Goal: Task Accomplishment & Management: Use online tool/utility

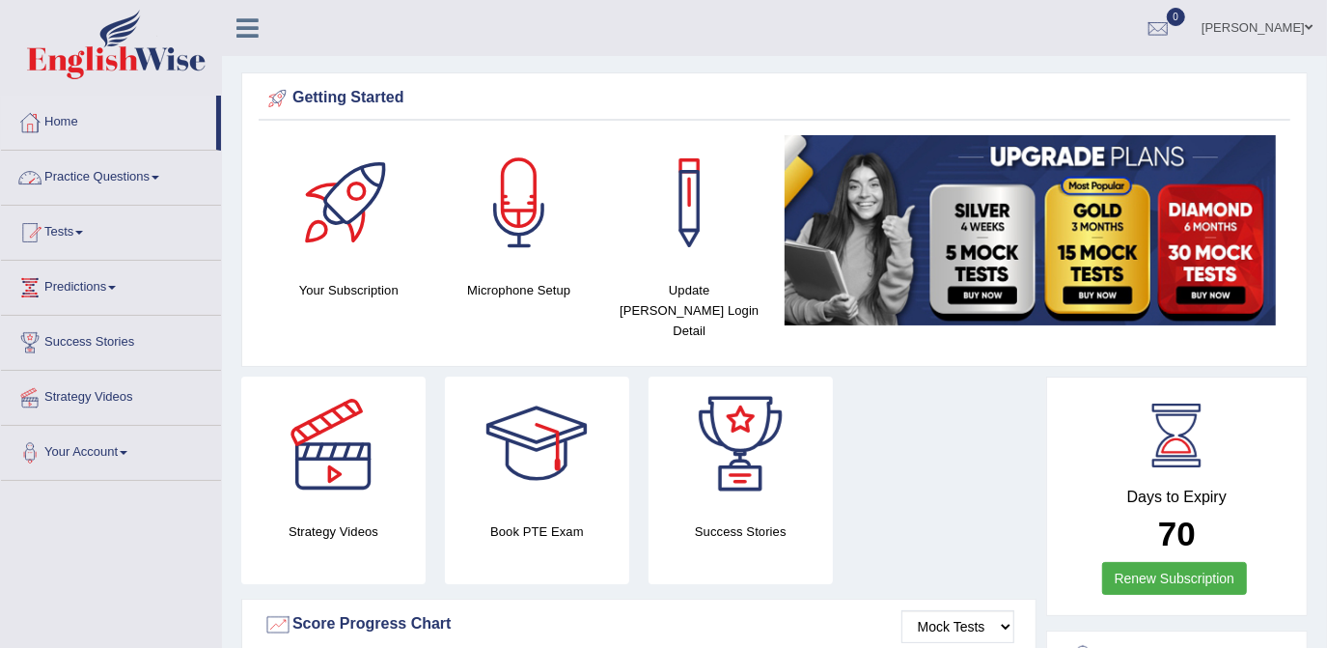
click at [108, 181] on link "Practice Questions" at bounding box center [111, 175] width 220 height 48
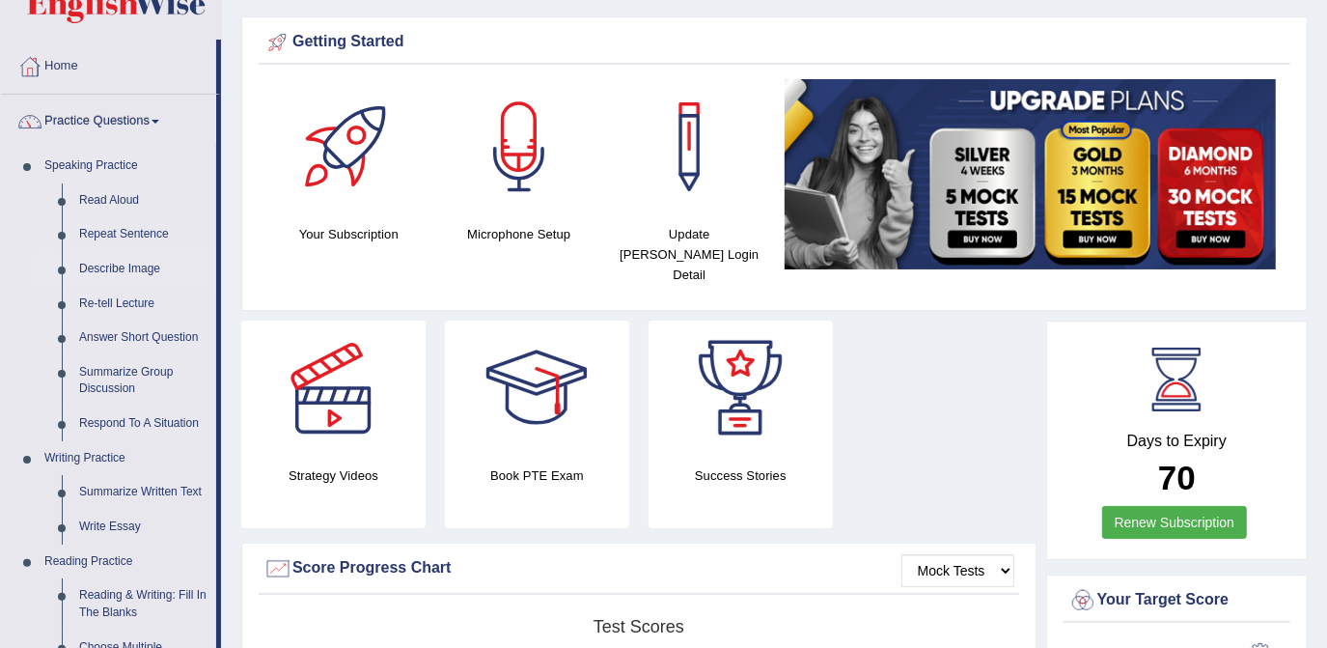
scroll to position [175, 0]
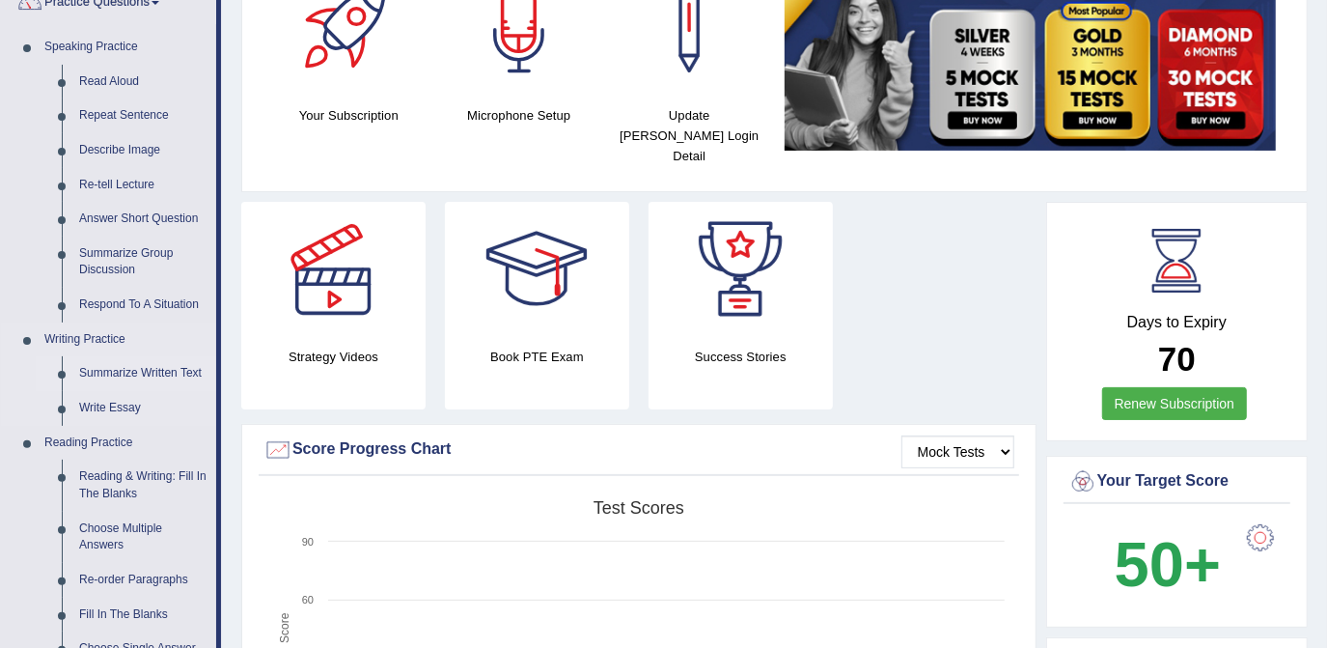
click at [133, 372] on link "Summarize Written Text" at bounding box center [143, 373] width 146 height 35
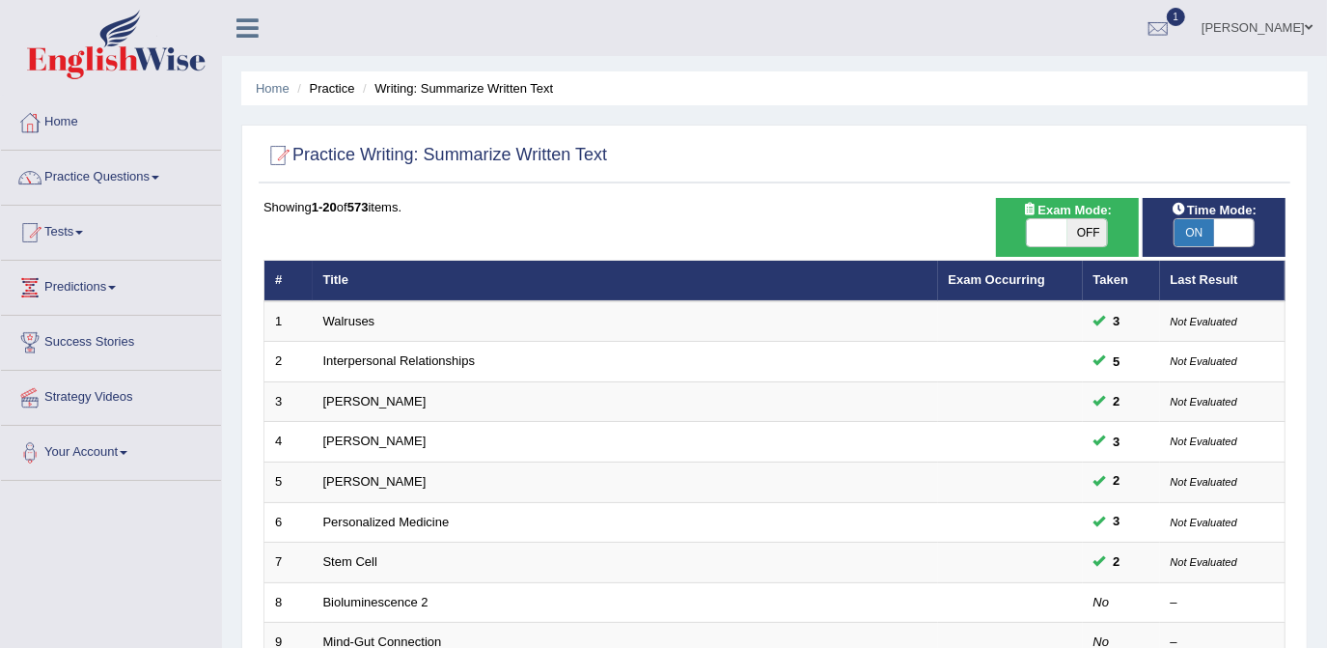
click at [348, 326] on td "Walruses" at bounding box center [626, 321] width 626 height 41
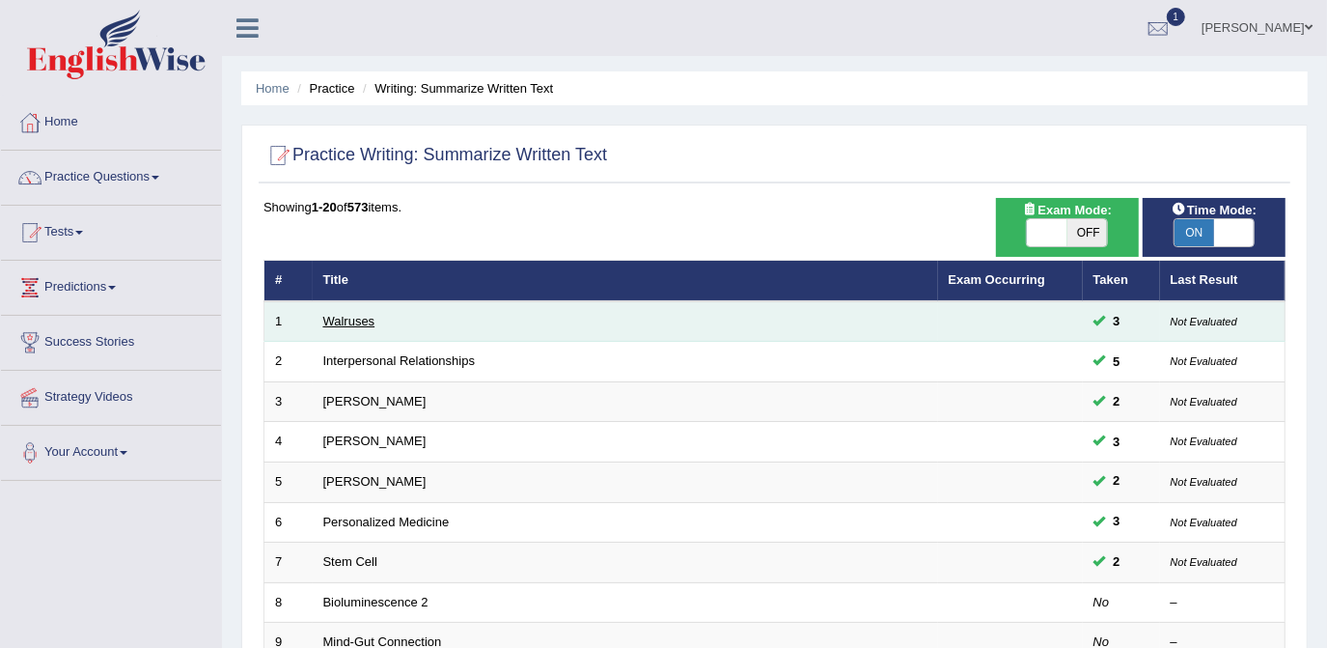
click at [352, 322] on link "Walruses" at bounding box center [349, 321] width 52 height 14
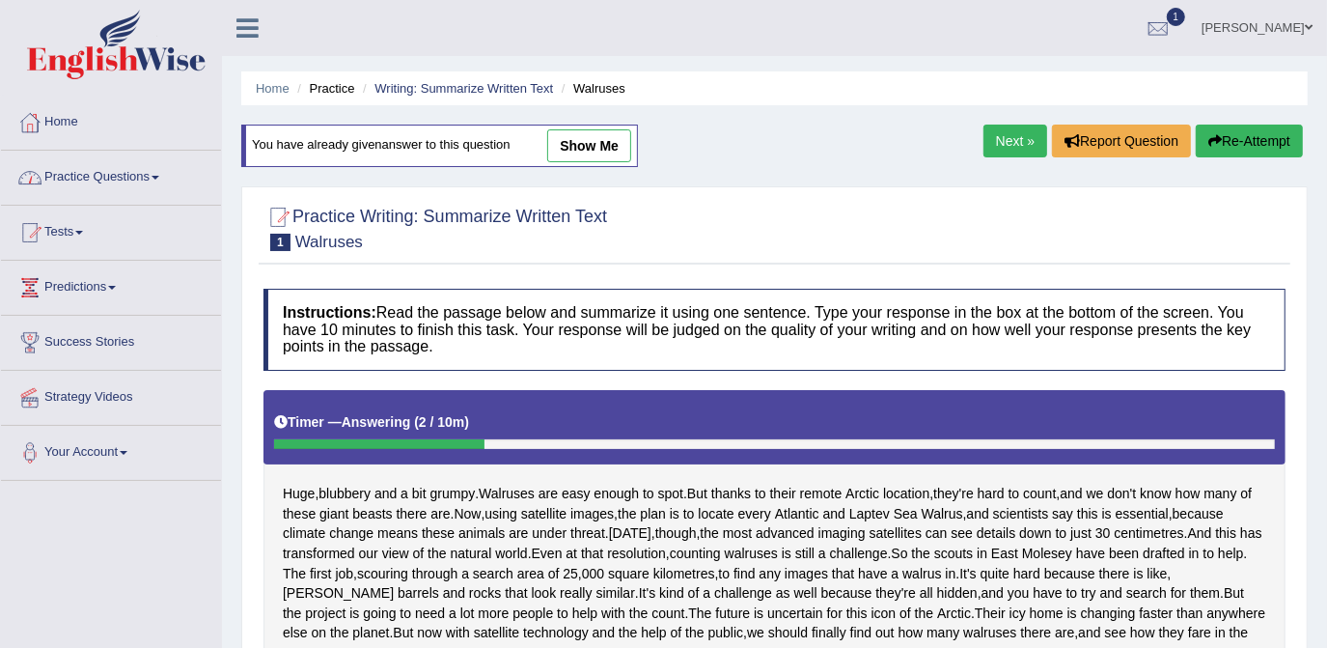
click at [110, 173] on link "Practice Questions" at bounding box center [111, 175] width 220 height 48
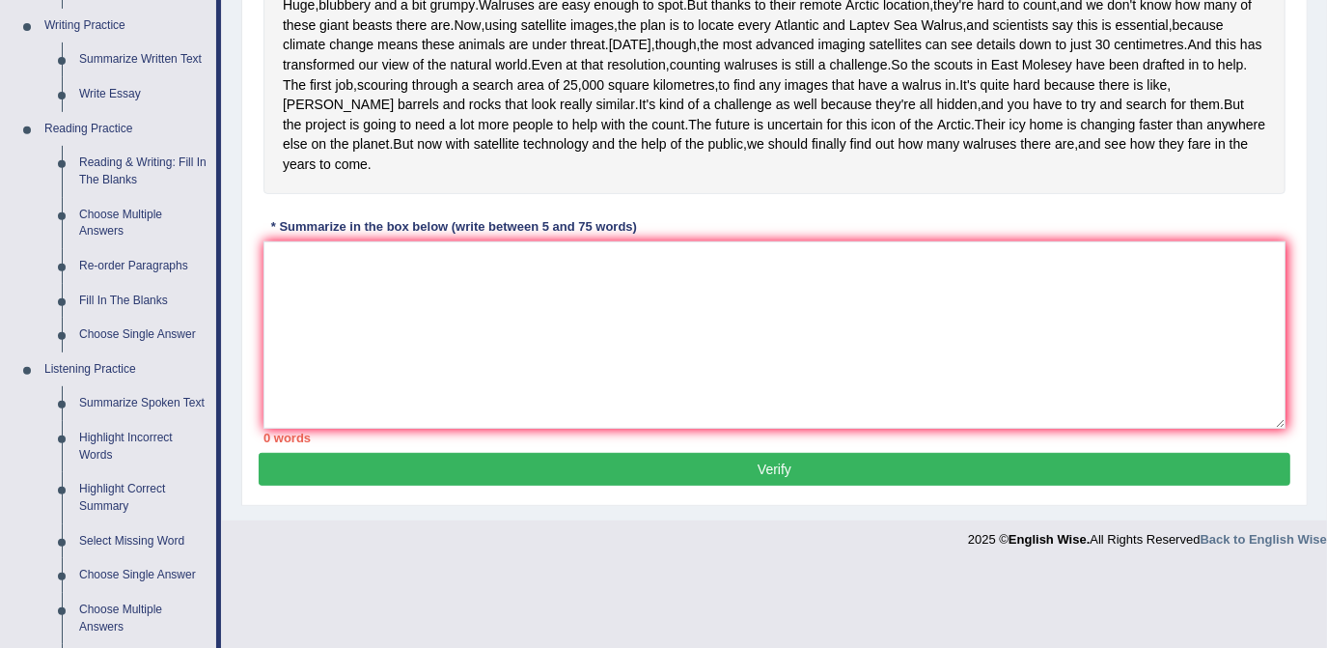
scroll to position [526, 0]
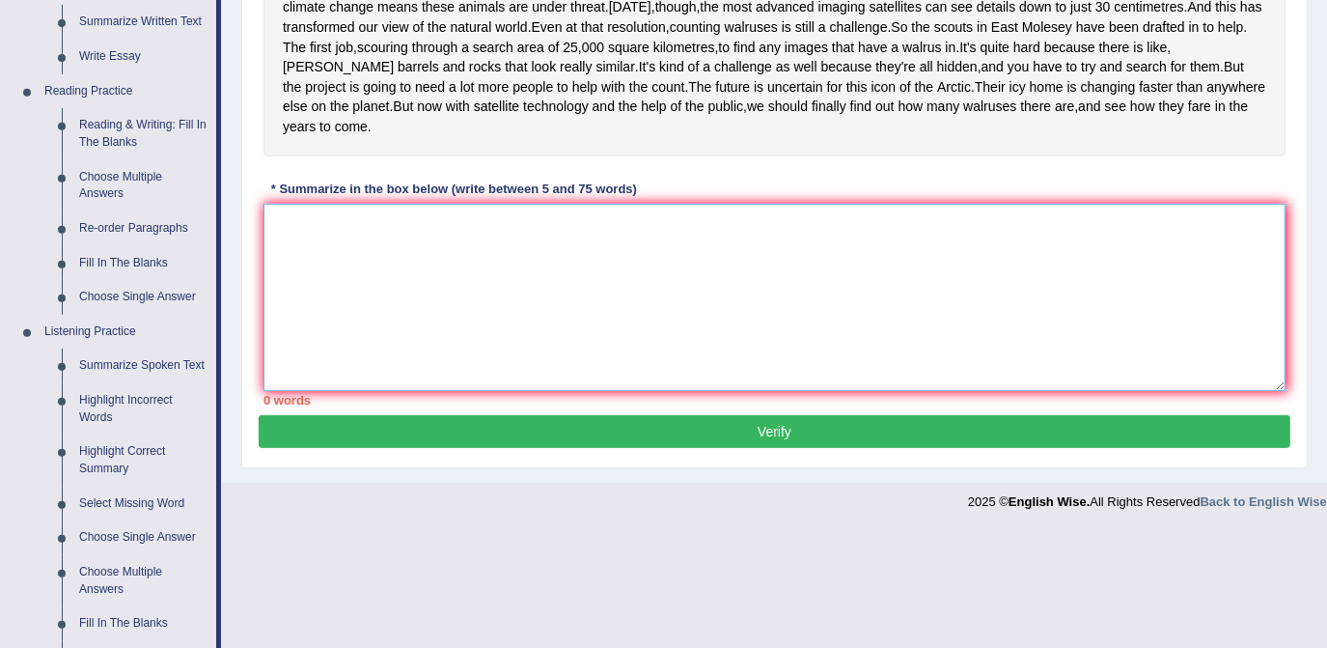
click at [496, 305] on textarea at bounding box center [775, 297] width 1022 height 187
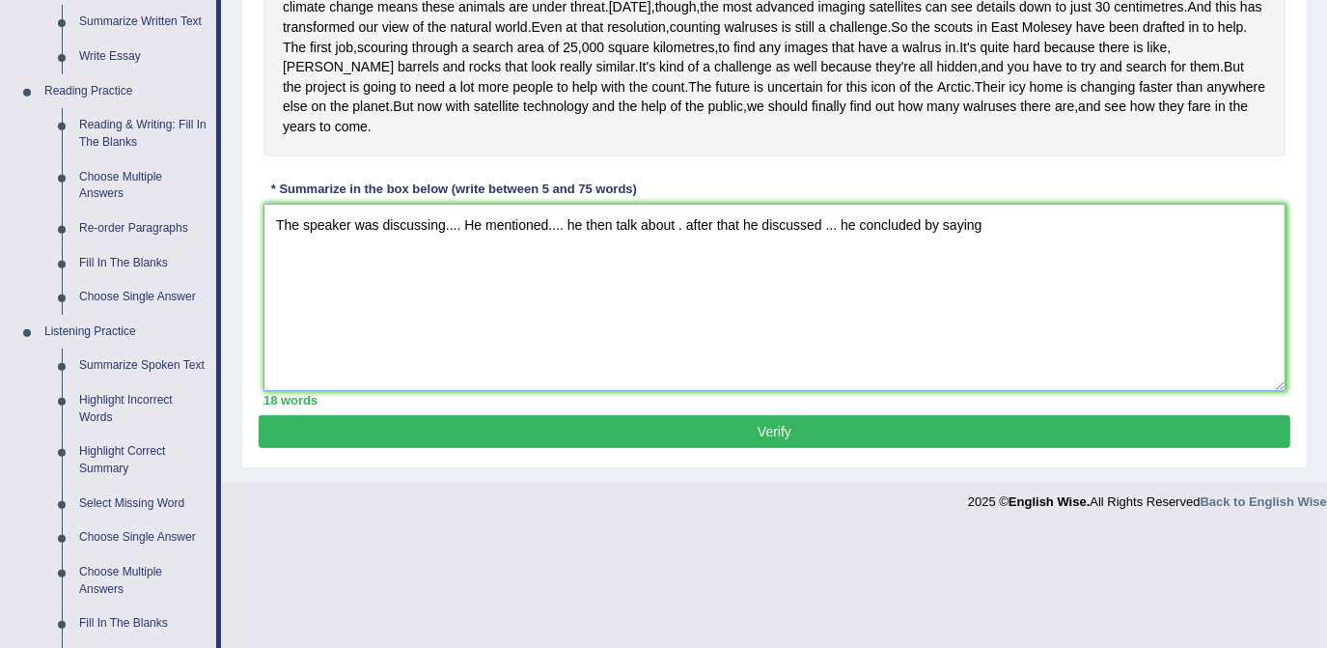
type textarea "The speaker was discussing.... He mentioned.... he then talk about . after that…"
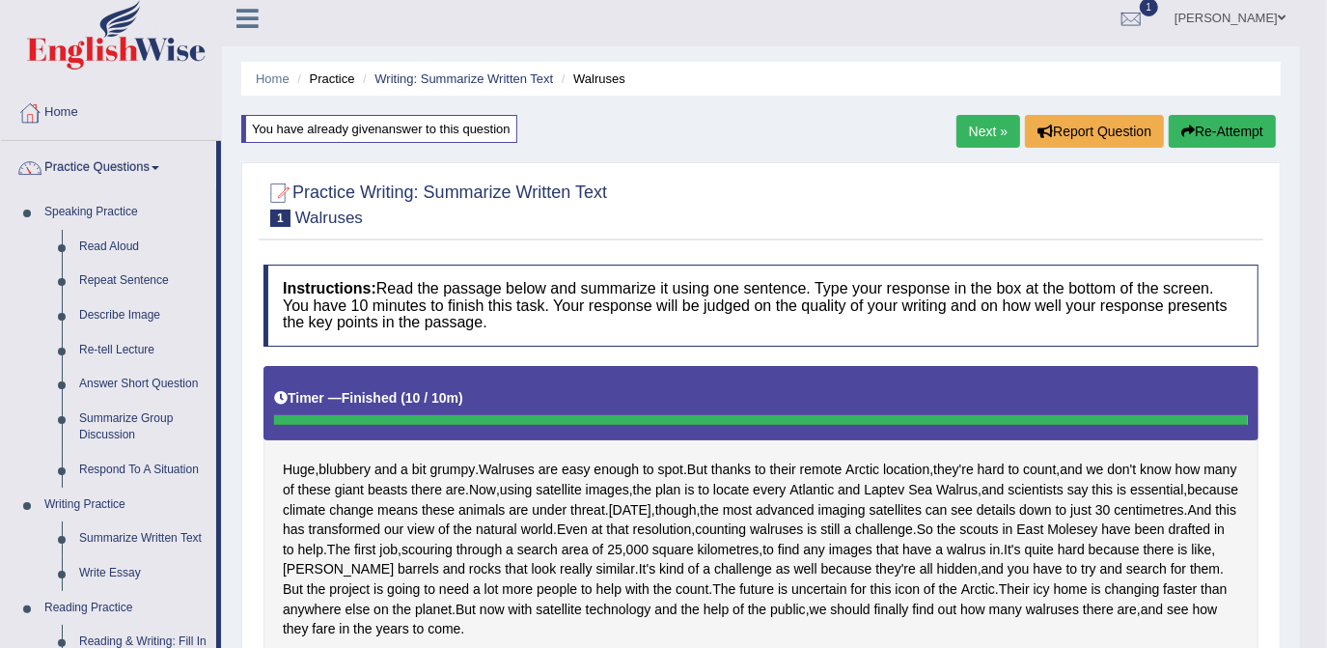
scroll to position [0, 0]
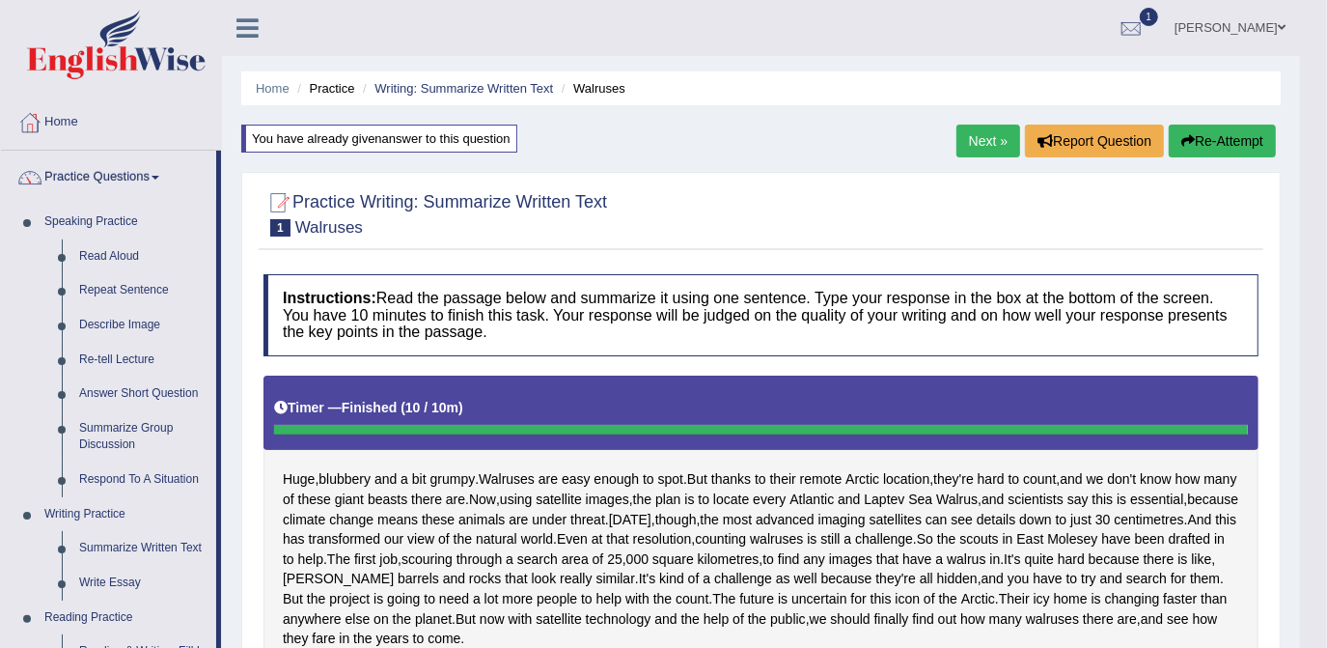
click at [1216, 148] on button "Re-Attempt" at bounding box center [1222, 141] width 107 height 33
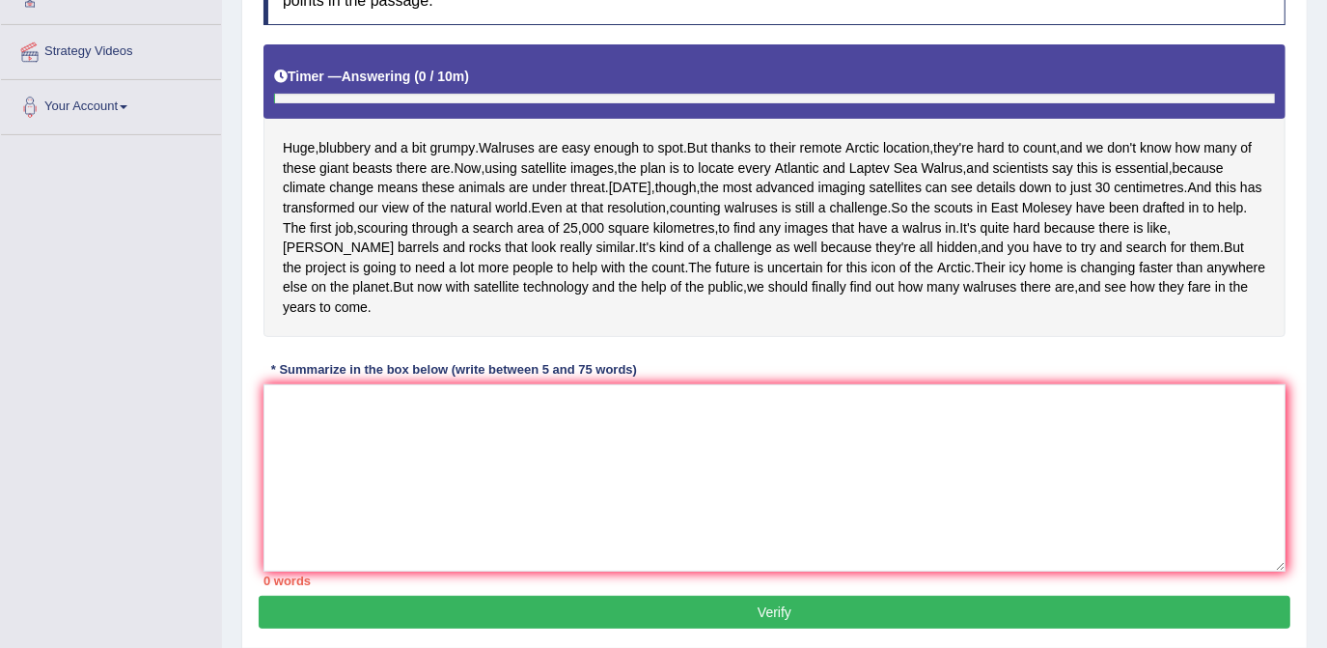
scroll to position [350, 0]
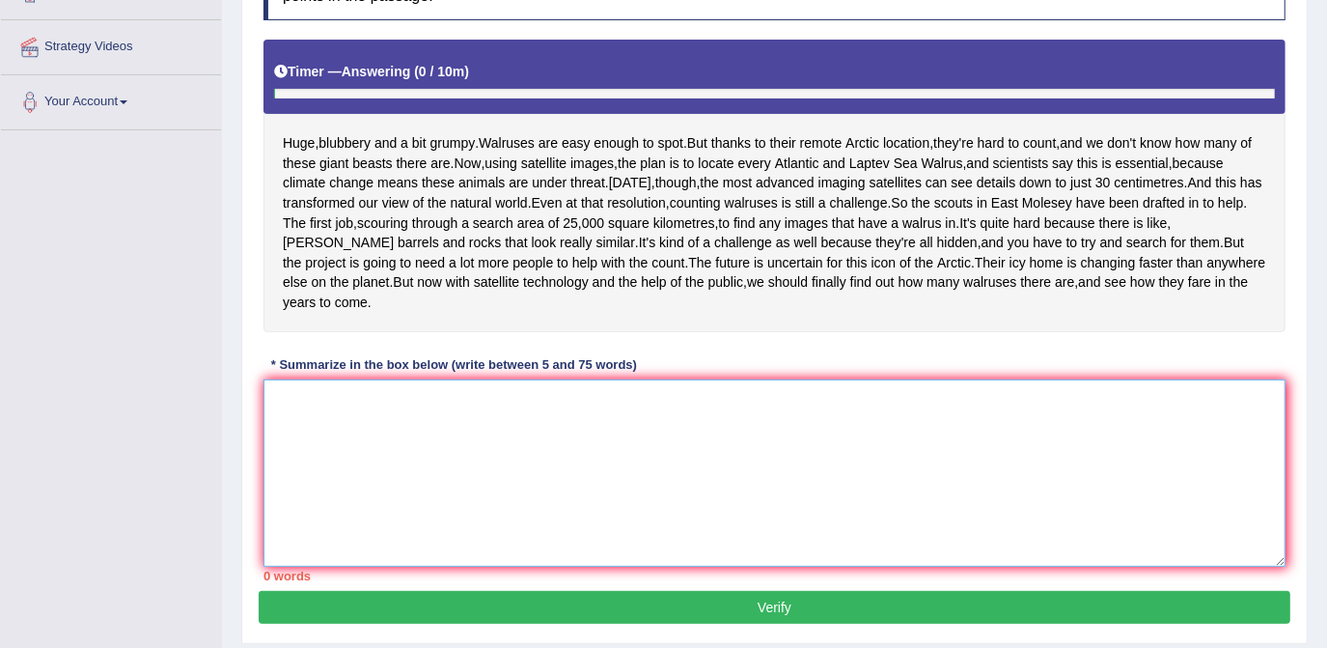
click at [448, 548] on textarea at bounding box center [775, 472] width 1022 height 187
type textarea "T"
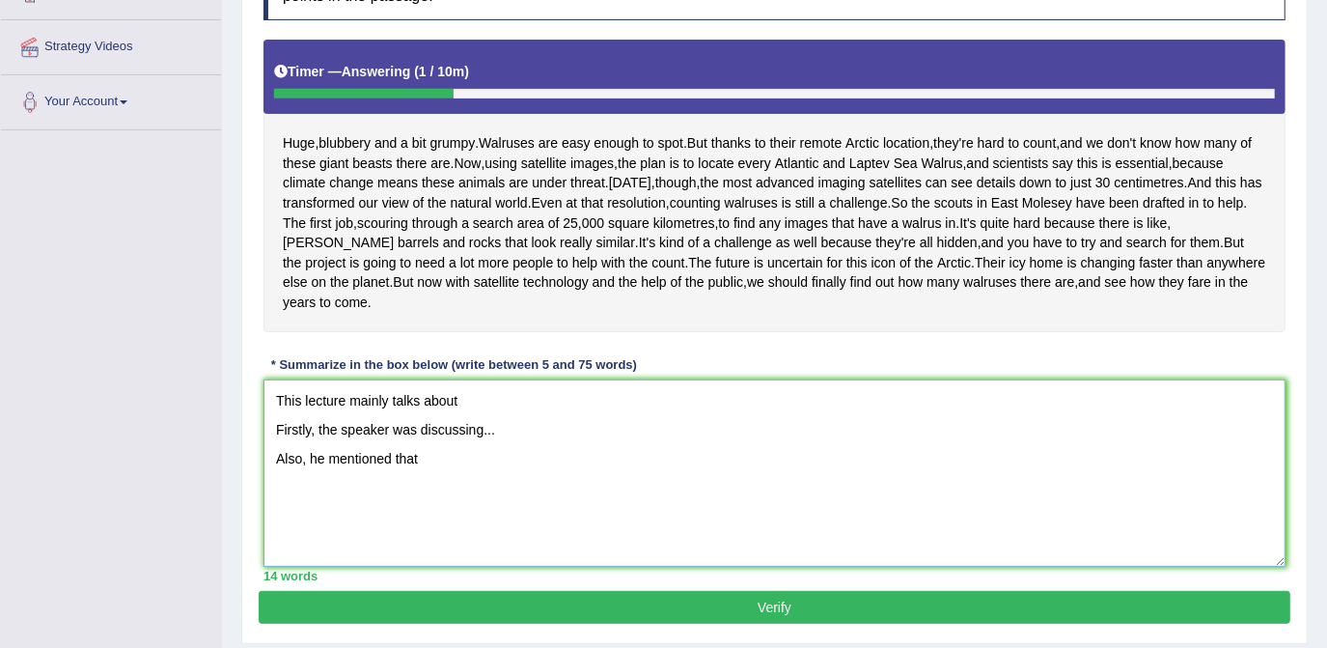
click at [487, 506] on textarea "This lecture mainly talks about Firstly, the speaker was discussing... Also, he…" at bounding box center [775, 472] width 1022 height 187
click at [475, 527] on textarea "This lecture mainly talks about Firstly, the speaker was discussing about .. Al…" at bounding box center [775, 472] width 1022 height 187
click at [518, 524] on textarea "This lecture mainly talks about Firstly, the speaker was discussing about .. Al…" at bounding box center [775, 472] width 1022 height 187
drag, startPoint x: 523, startPoint y: 505, endPoint x: 530, endPoint y: 497, distance: 10.3
click at [523, 504] on textarea "This lecture mainly talks about Firstly, the speaker was discussing about .. Al…" at bounding box center [775, 472] width 1022 height 187
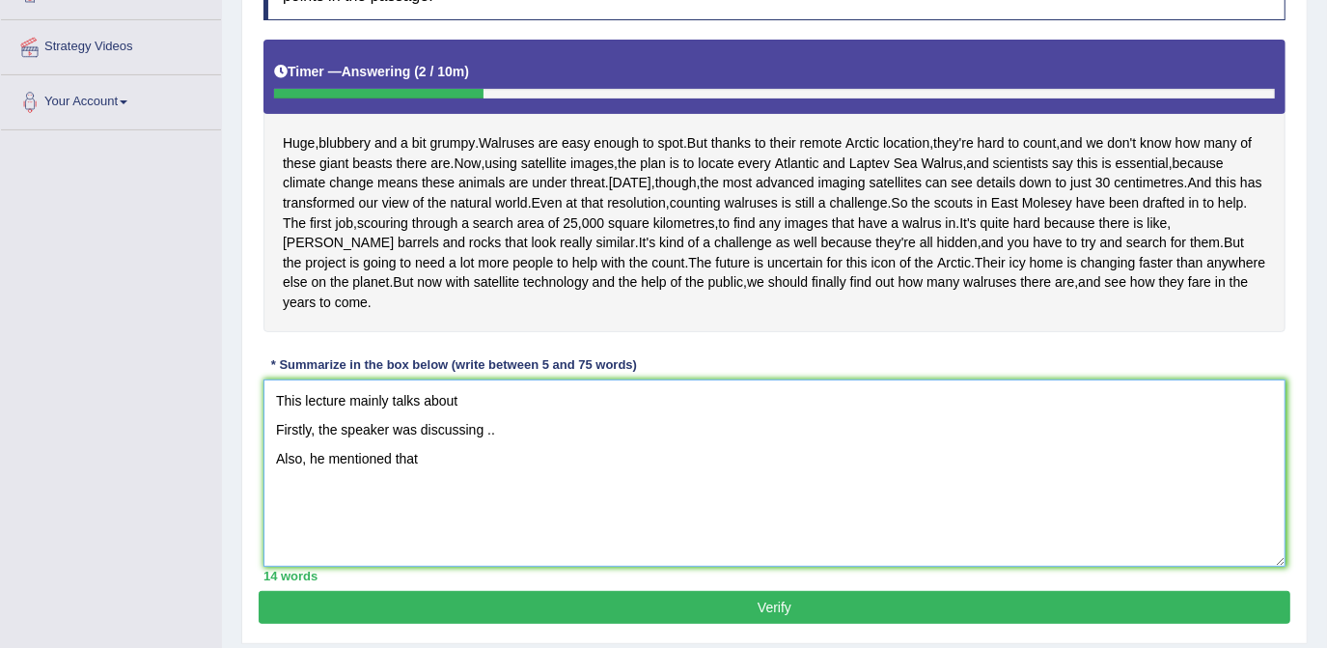
click at [356, 557] on textarea "This lecture mainly talks about Firstly, the speaker was discussing .. Also, he…" at bounding box center [775, 472] width 1022 height 187
click at [432, 537] on textarea "This lecture mainly talks about Firstly, the speaker was discussing .. Also, he…" at bounding box center [775, 472] width 1022 height 187
type textarea "This lecture mainly talks about Firstly, the speaker was discussing .. Also, he…"
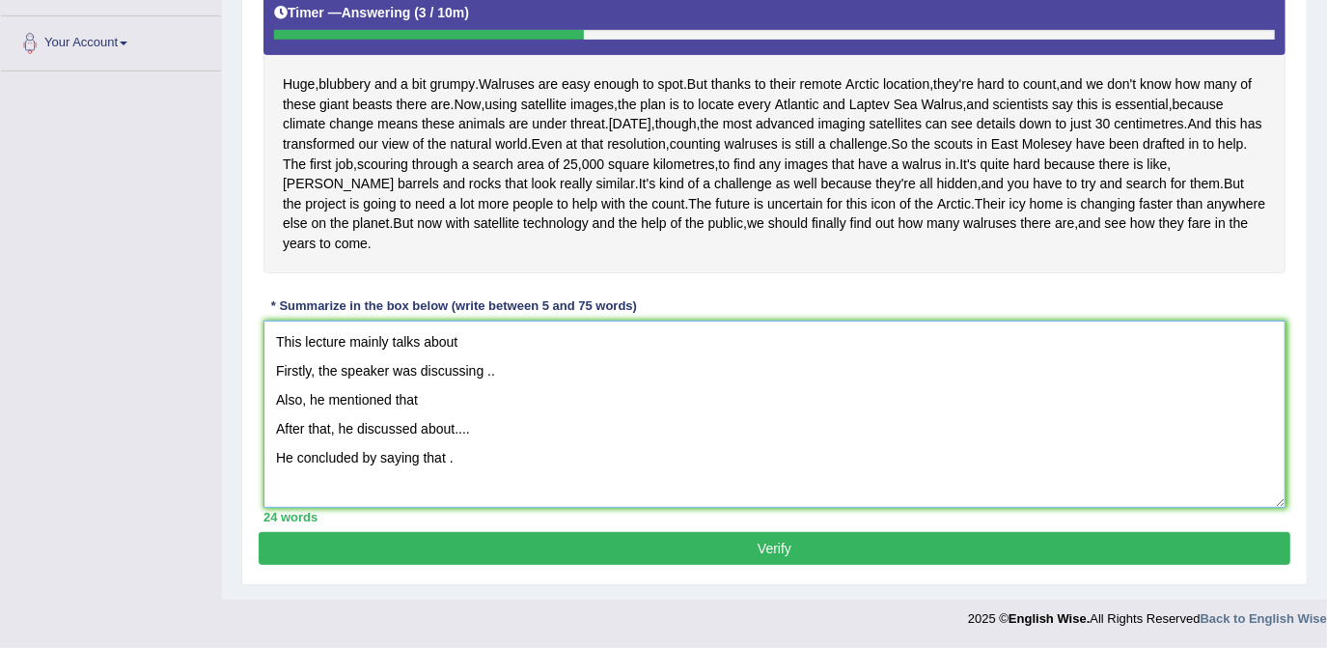
scroll to position [485, 0]
drag, startPoint x: 498, startPoint y: 465, endPoint x: 292, endPoint y: 447, distance: 207.4
click at [292, 447] on textarea "This lecture mainly talks about Firstly, the speaker was discussing .. Also, he…" at bounding box center [775, 413] width 1022 height 187
click at [416, 449] on textarea "This lecture mainly talks about Firstly, the speaker was discussing .. Also, he…" at bounding box center [775, 413] width 1022 height 187
drag, startPoint x: 463, startPoint y: 455, endPoint x: 186, endPoint y: 332, distance: 303.0
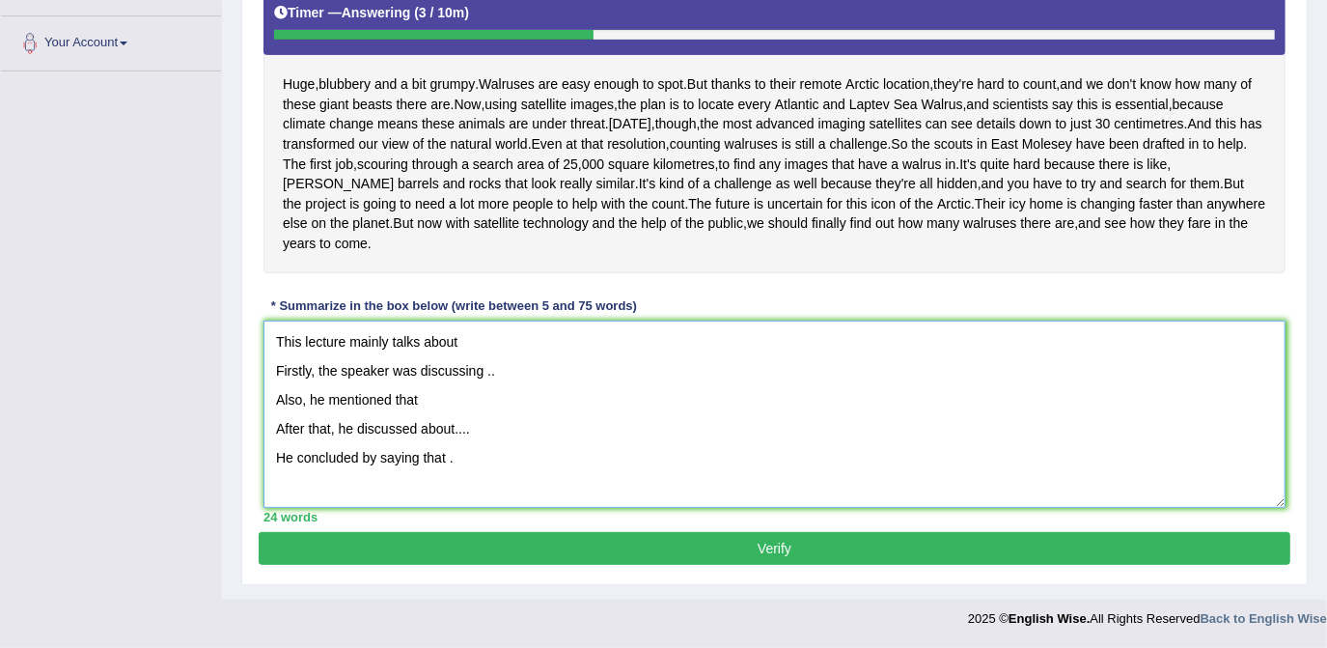
click at [186, 332] on div "Toggle navigation Home Practice Questions Speaking Practice Read Aloud Repeat S…" at bounding box center [663, 114] width 1327 height 1047
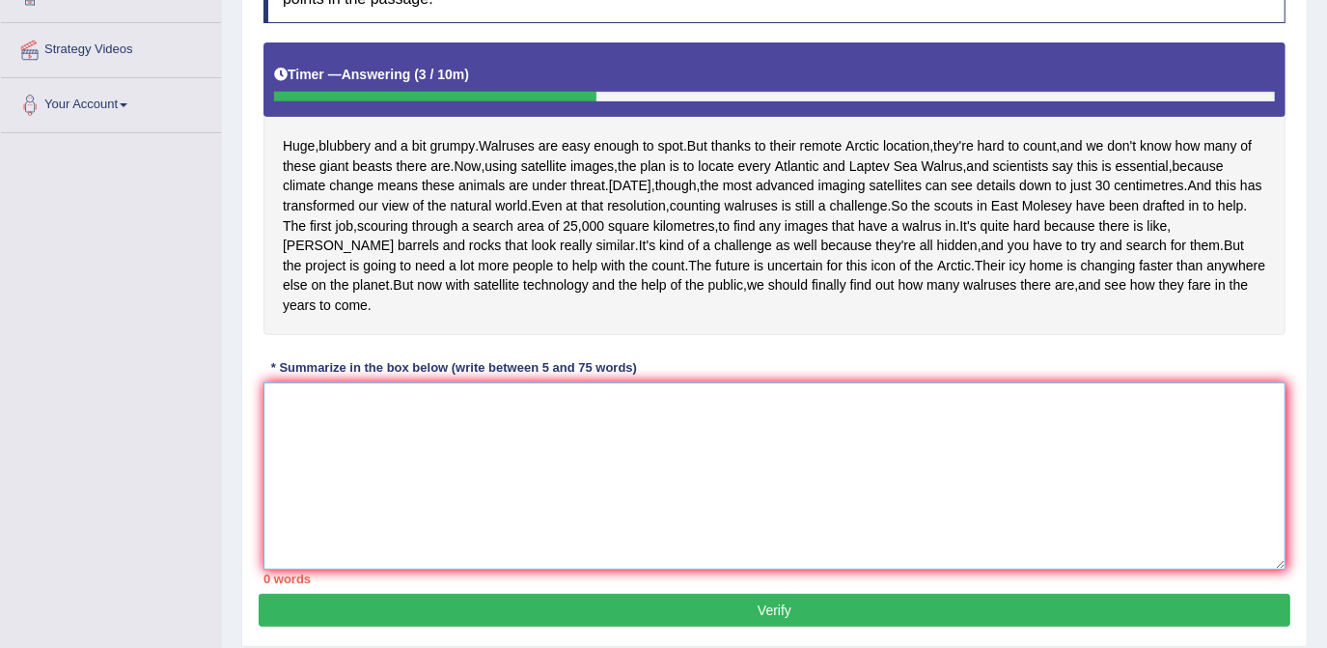
scroll to position [46, 0]
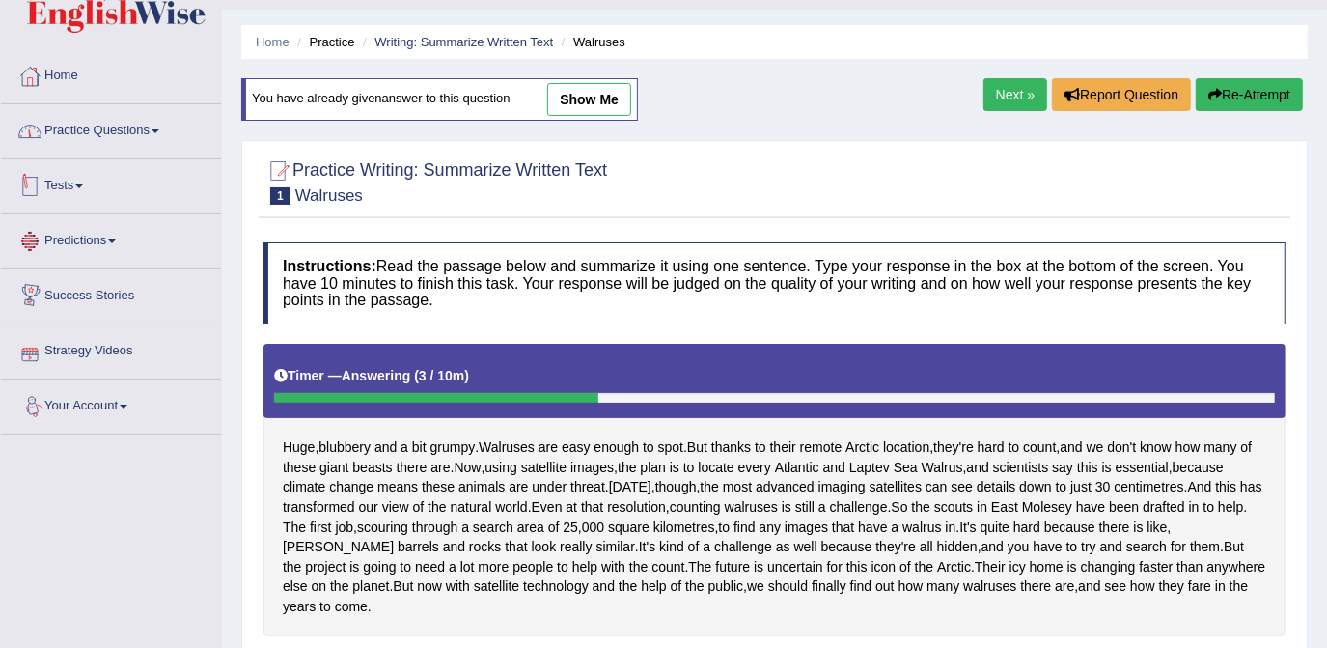
click at [93, 129] on link "Practice Questions" at bounding box center [111, 128] width 220 height 48
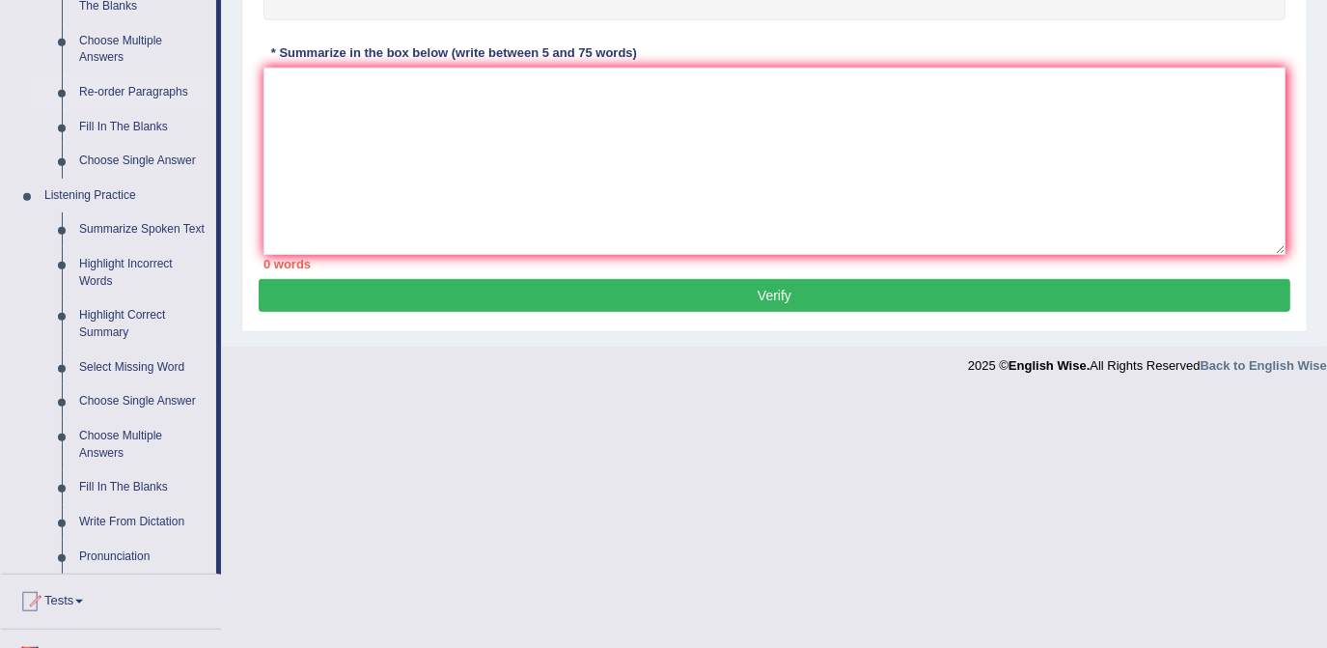
scroll to position [660, 0]
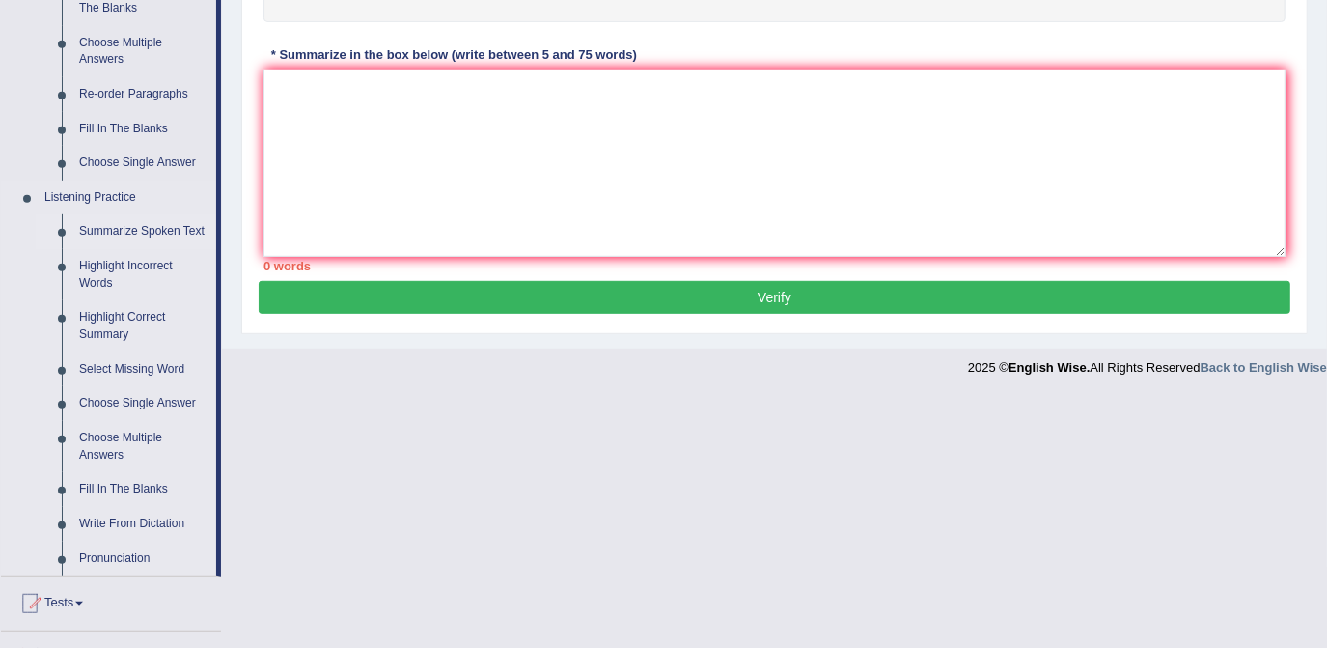
click at [136, 232] on link "Summarize Spoken Text" at bounding box center [143, 231] width 146 height 35
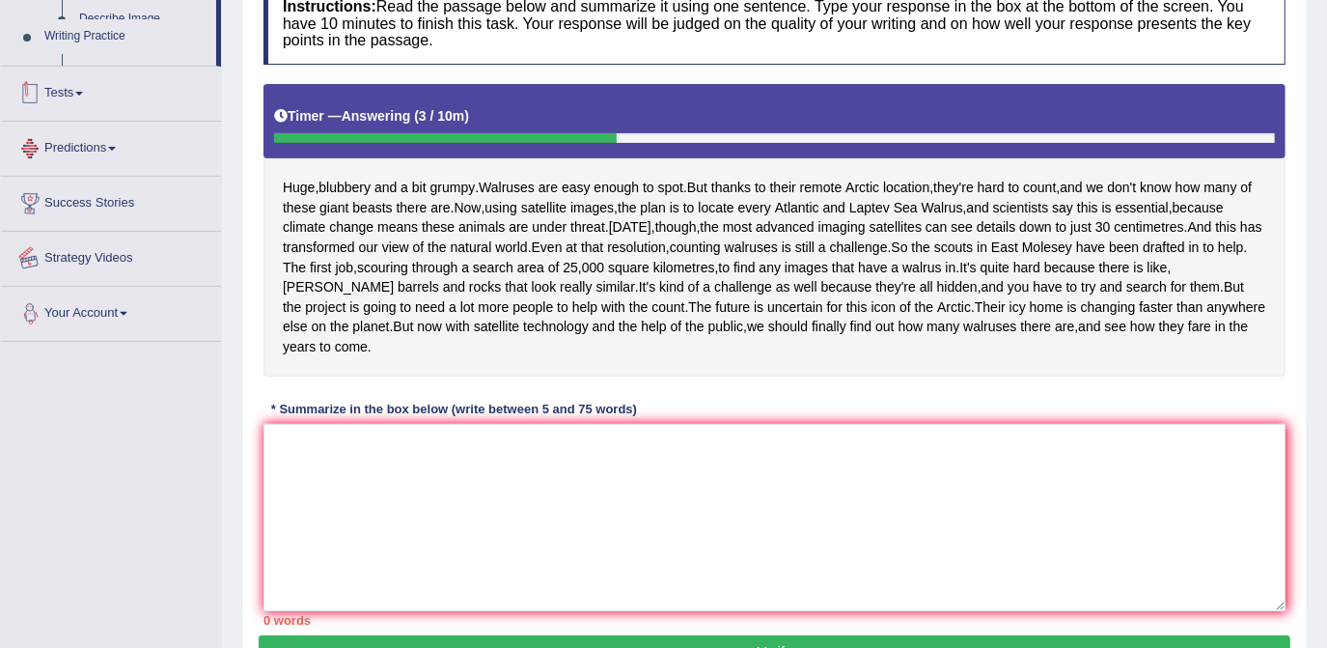
scroll to position [446, 0]
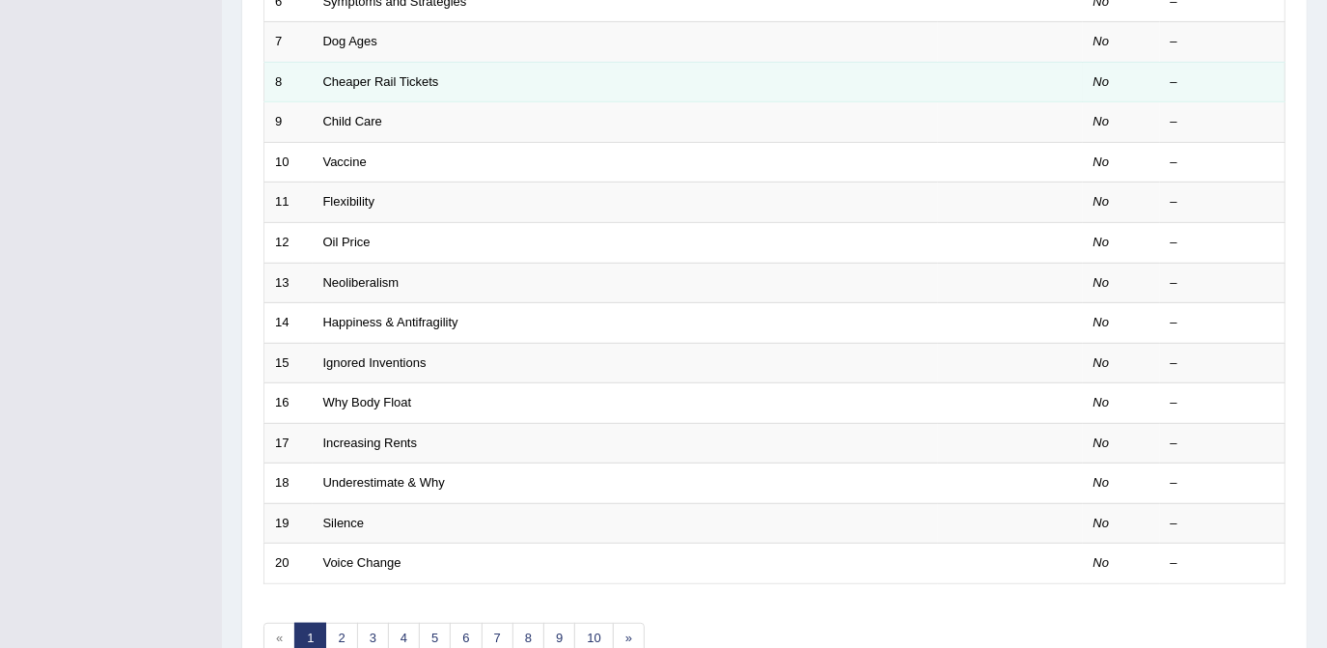
scroll to position [526, 0]
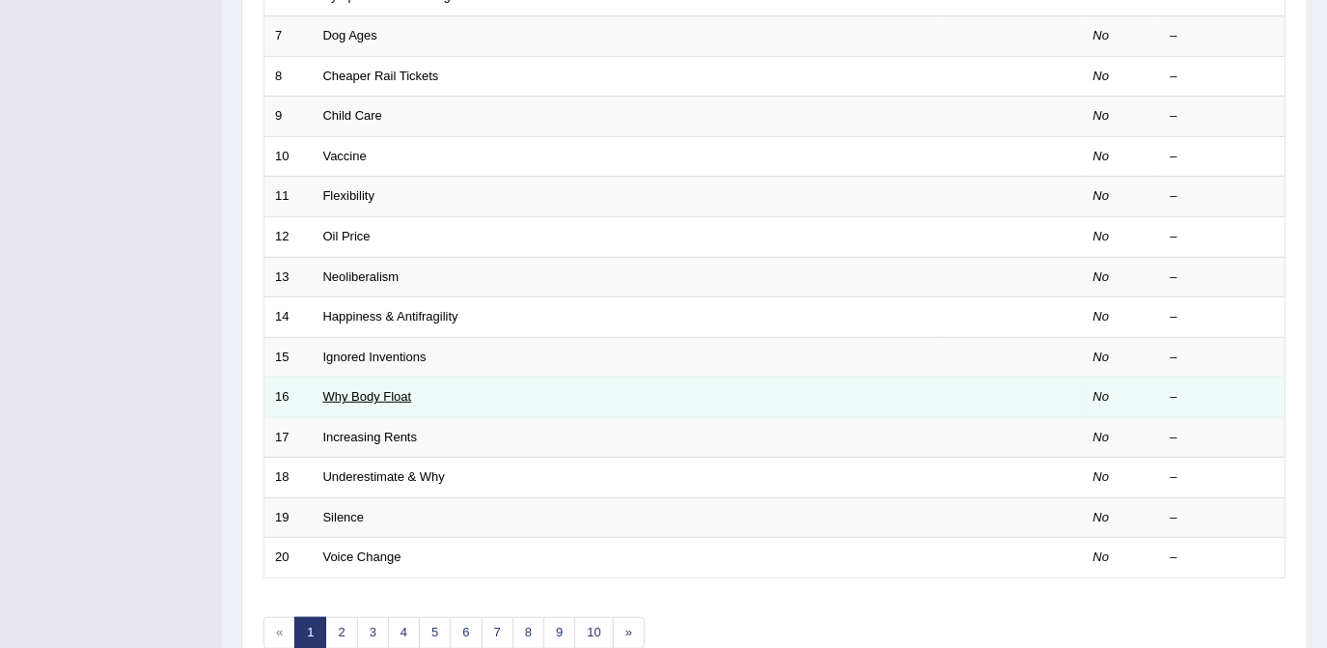
click at [371, 390] on link "Why Body Float" at bounding box center [367, 396] width 89 height 14
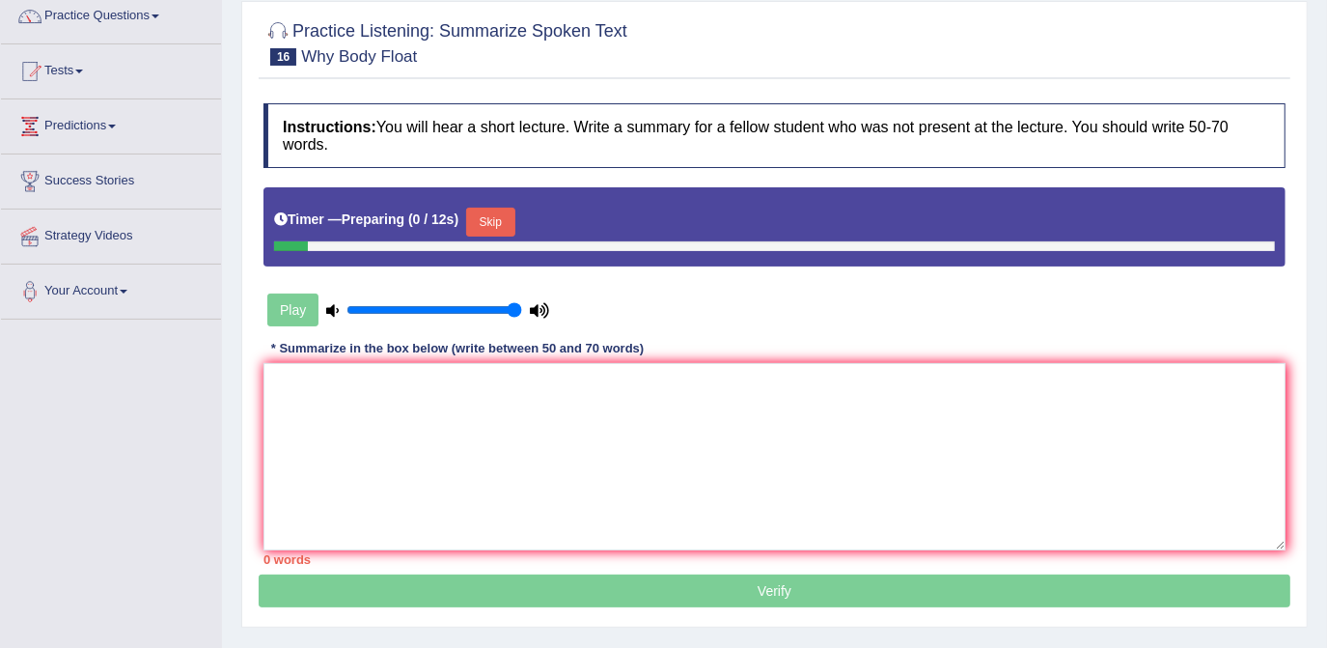
scroll to position [175, 0]
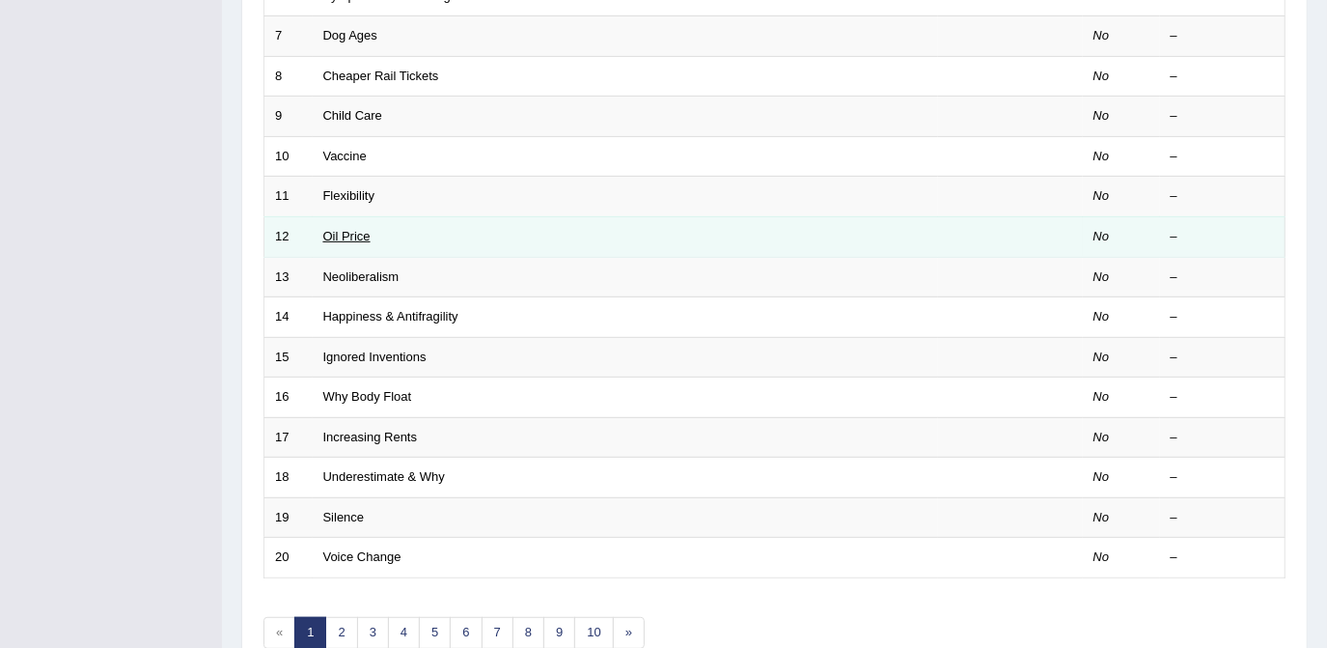
click at [348, 229] on link "Oil Price" at bounding box center [346, 236] width 47 height 14
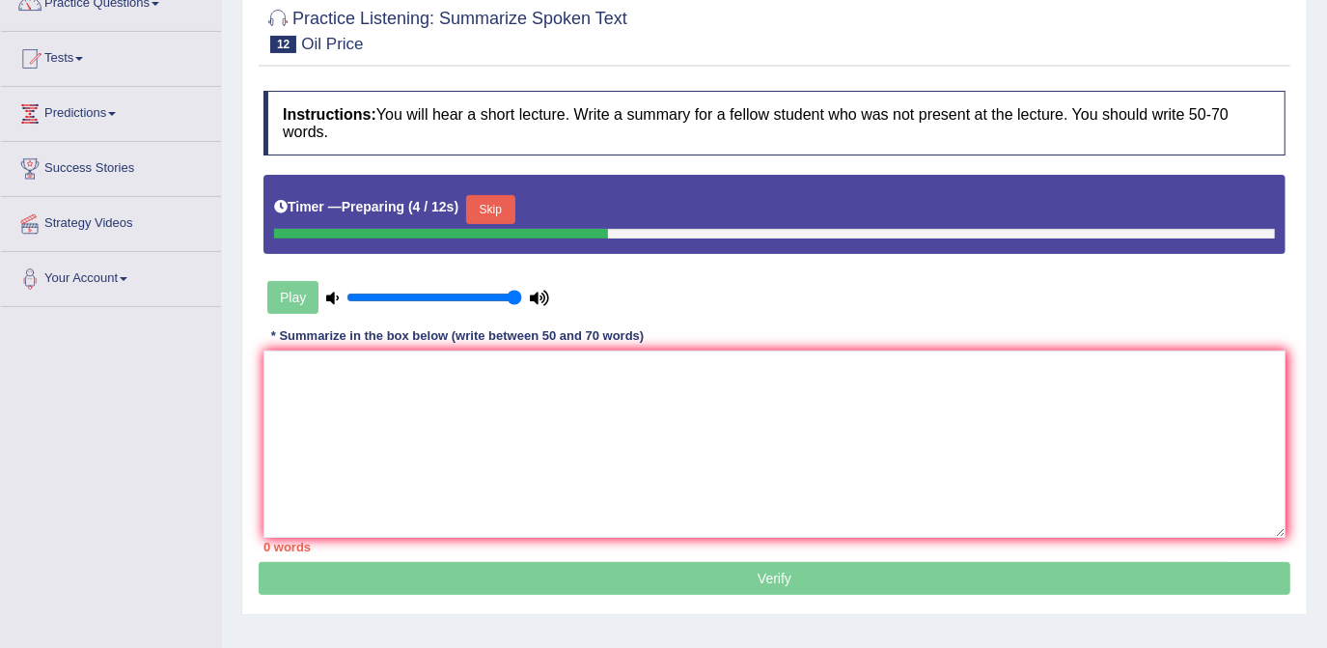
scroll to position [175, 0]
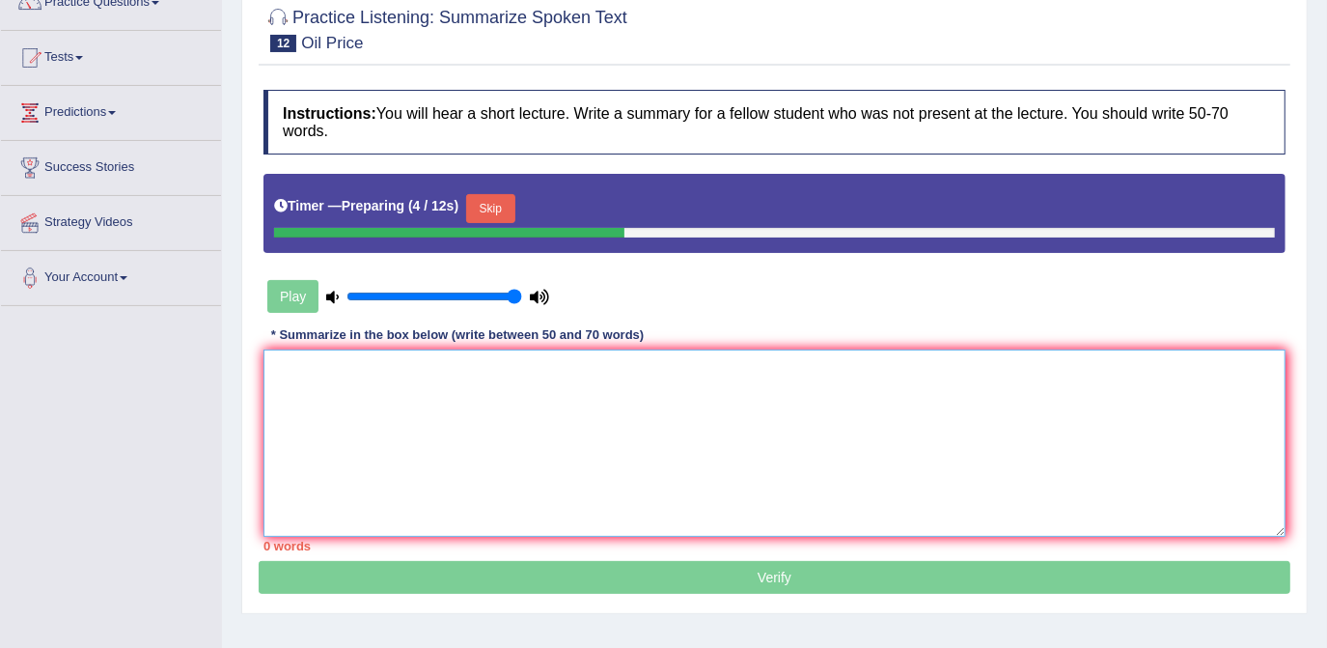
click at [502, 403] on textarea at bounding box center [775, 442] width 1022 height 187
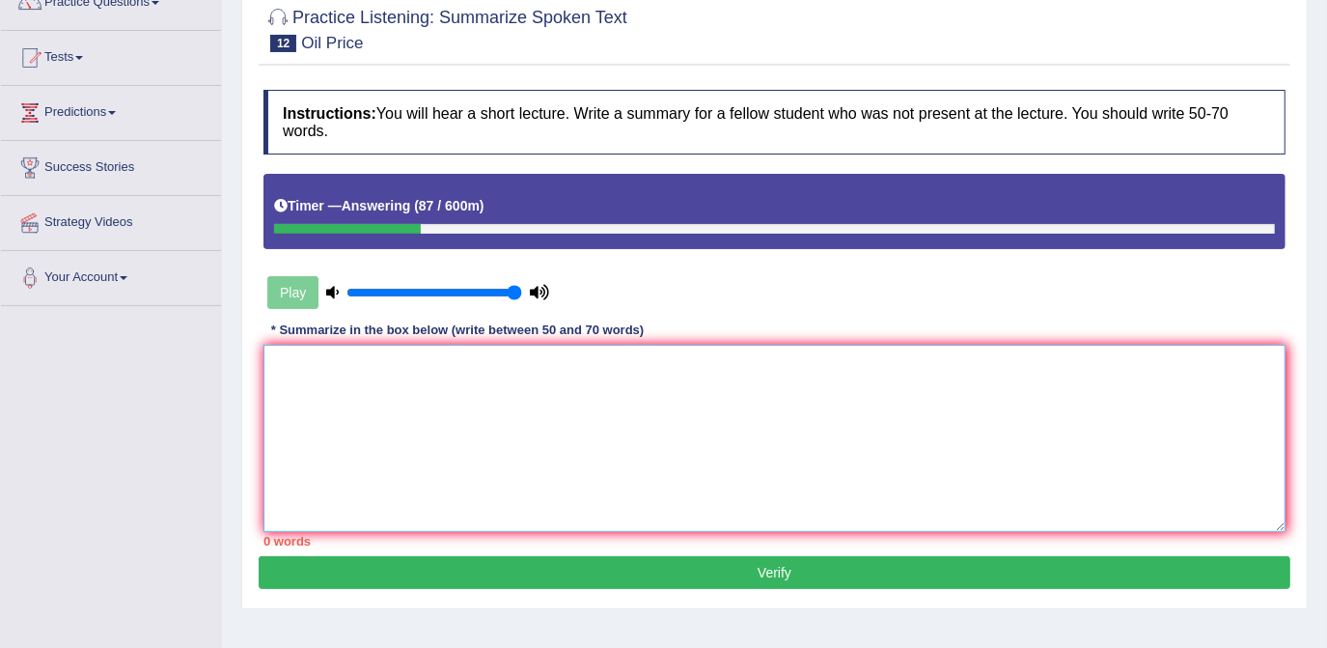
click at [752, 426] on textarea at bounding box center [775, 438] width 1022 height 187
click at [609, 384] on textarea at bounding box center [775, 438] width 1022 height 187
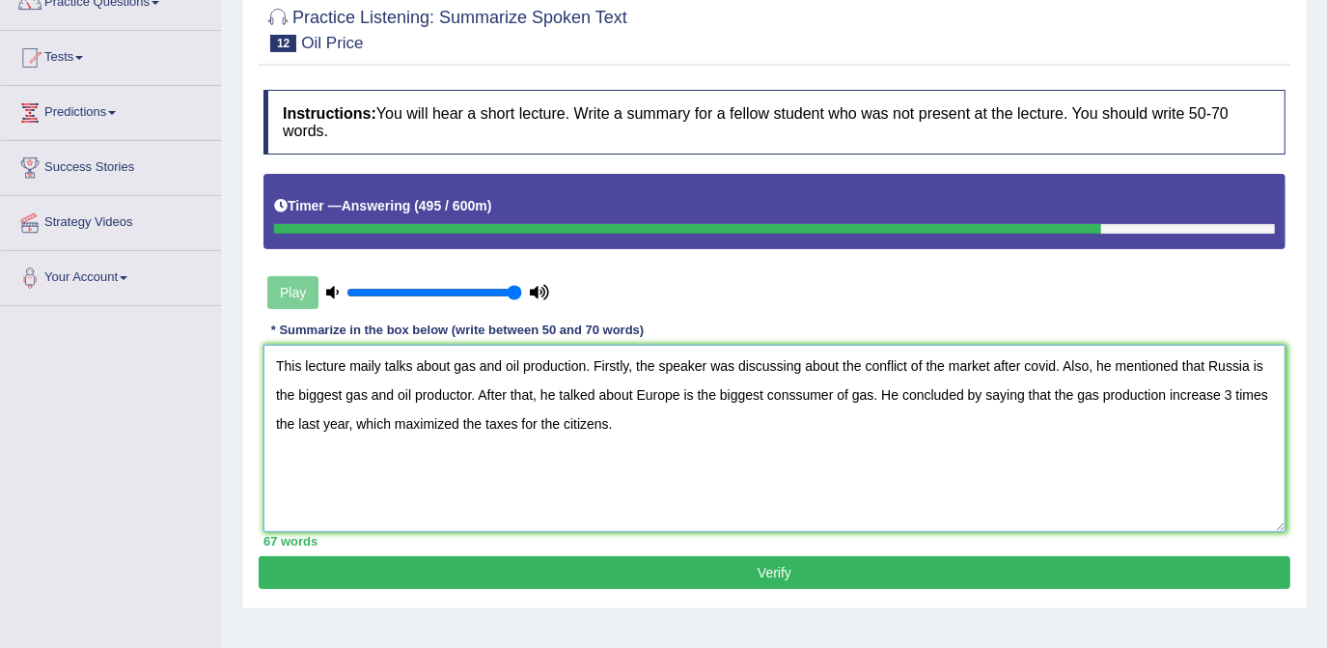
click at [374, 366] on textarea "This lecture maily talks about gas and oil production. Firstly, the speaker was…" at bounding box center [775, 438] width 1022 height 187
click at [927, 363] on textarea "This lecture mainly talks about gas and oil production. Firstly, the speaker wa…" at bounding box center [775, 438] width 1022 height 187
click at [928, 369] on textarea "This lecture mainly talks about gas and oil production. Firstly, the speaker wa…" at bounding box center [775, 438] width 1022 height 187
click at [883, 394] on textarea "This lecture mainly talks about gas and oil production. Firstly, the speaker wa…" at bounding box center [775, 438] width 1022 height 187
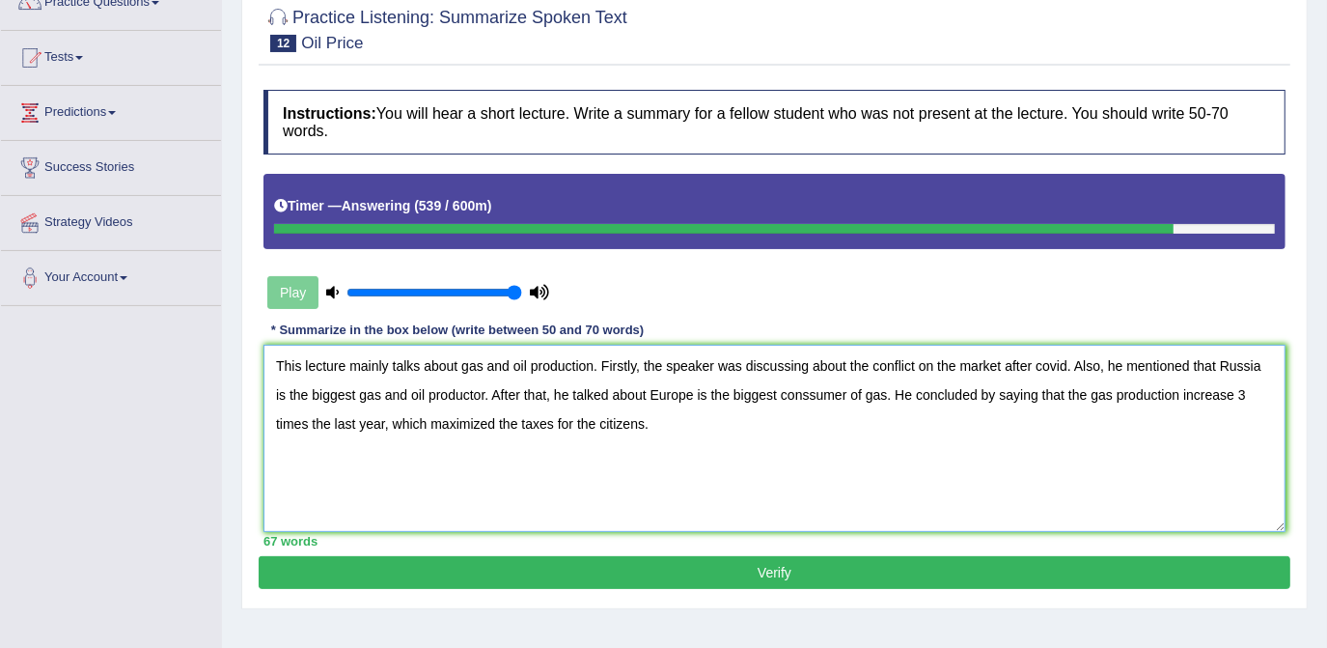
click at [882, 392] on textarea "This lecture mainly talks about gas and oil production. Firstly, the speaker wa…" at bounding box center [775, 438] width 1022 height 187
click at [487, 391] on textarea "This lecture mainly talks about gas and oil production. Firstly, the speaker wa…" at bounding box center [775, 438] width 1022 height 187
click at [484, 390] on textarea "This lecture mainly talks about gas and oil production. Firstly, the speaker wa…" at bounding box center [775, 438] width 1022 height 187
click at [487, 390] on textarea "This lecture mainly talks about gas and oil production. Firstly, the speaker wa…" at bounding box center [775, 438] width 1022 height 187
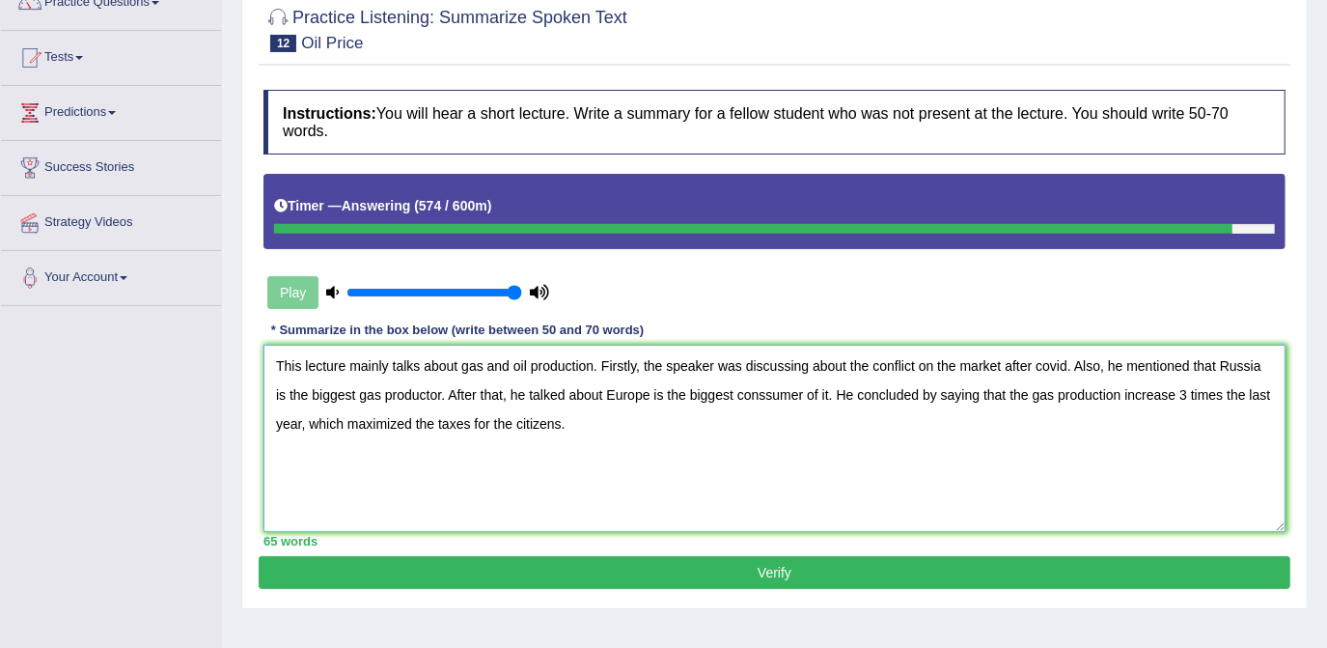
drag, startPoint x: 581, startPoint y: 398, endPoint x: 952, endPoint y: 418, distance: 371.2
click at [952, 418] on textarea "This lecture mainly talks about gas and oil production. Firstly, the speaker wa…" at bounding box center [775, 438] width 1022 height 187
click at [952, 426] on textarea "This lecture mainly talks about gas and oil production. Firstly, the speaker wa…" at bounding box center [775, 438] width 1022 height 187
click at [343, 423] on textarea "This lecture mainly talks about gas and oil production. Firstly, the speaker wa…" at bounding box center [775, 438] width 1022 height 187
type textarea "This lecture mainly talks about gas and oil production. Firstly, the speaker wa…"
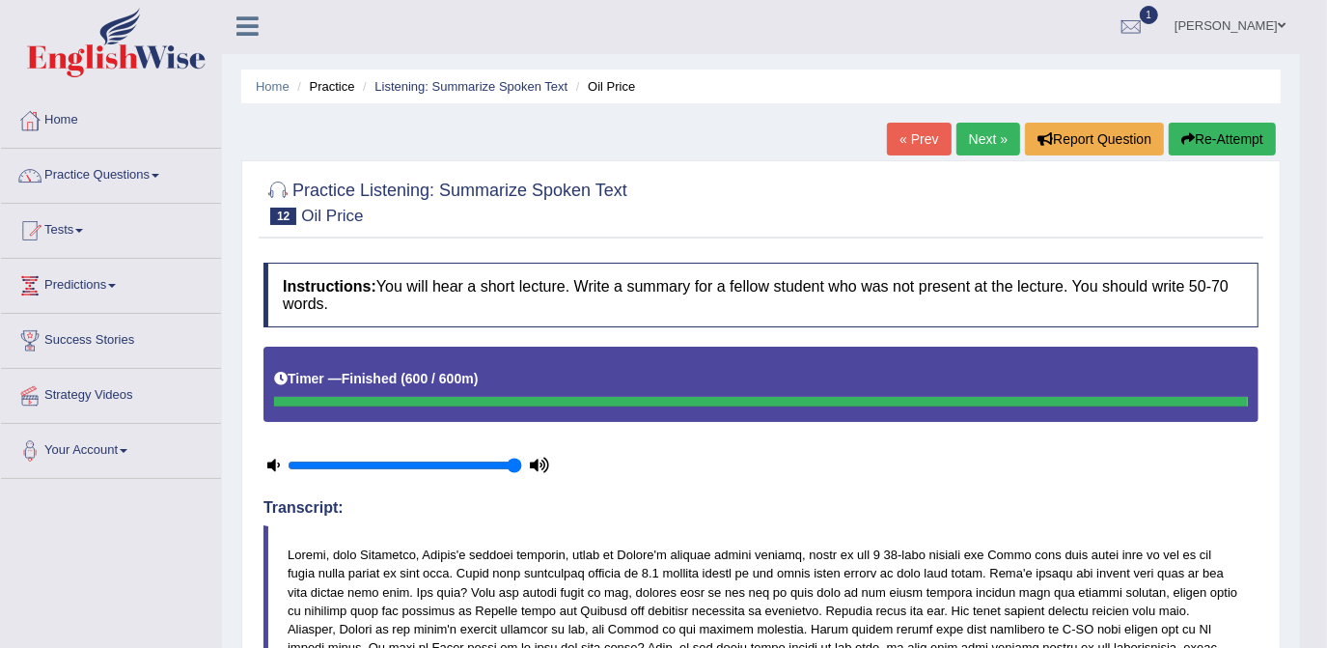
scroll to position [0, 0]
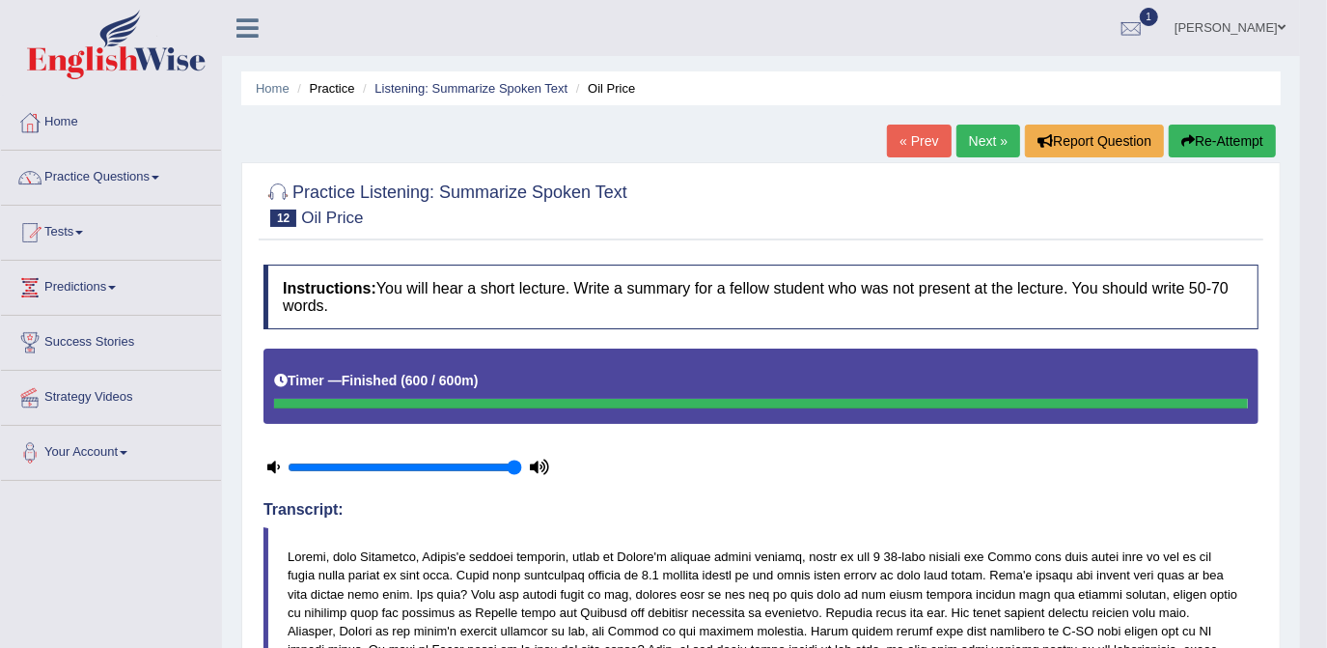
click at [1251, 137] on button "Re-Attempt" at bounding box center [1222, 141] width 107 height 33
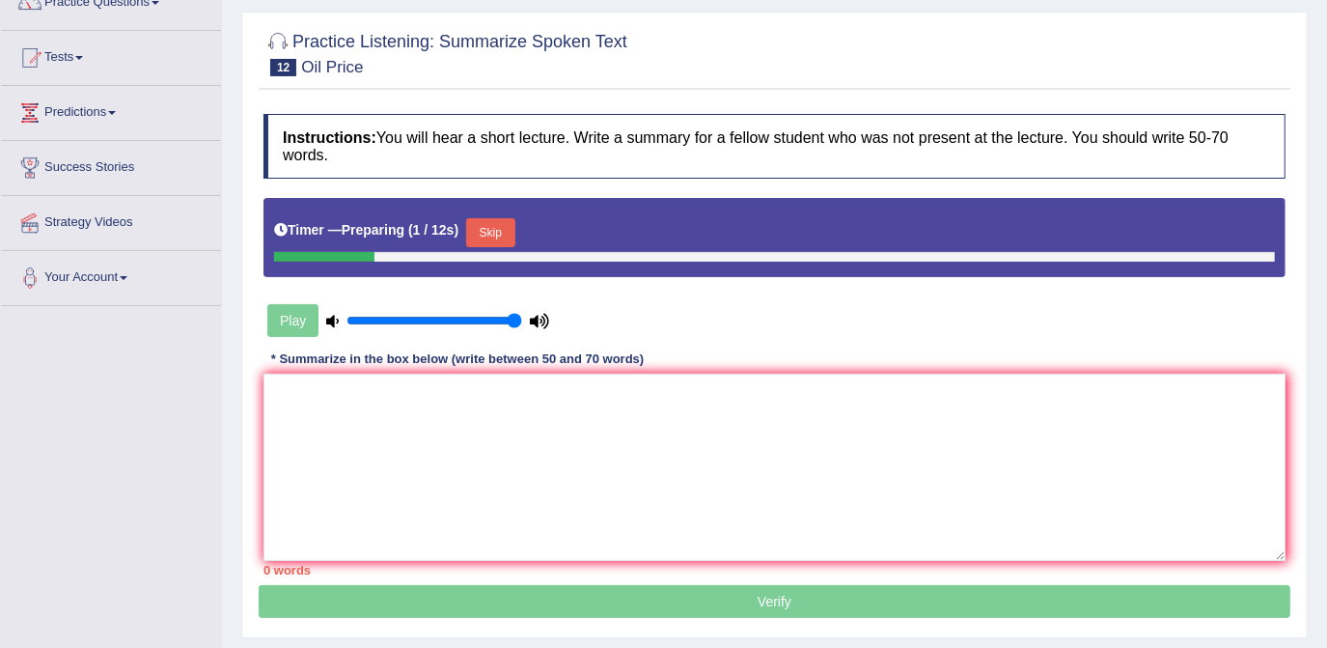
click at [499, 239] on button "Skip" at bounding box center [490, 232] width 48 height 29
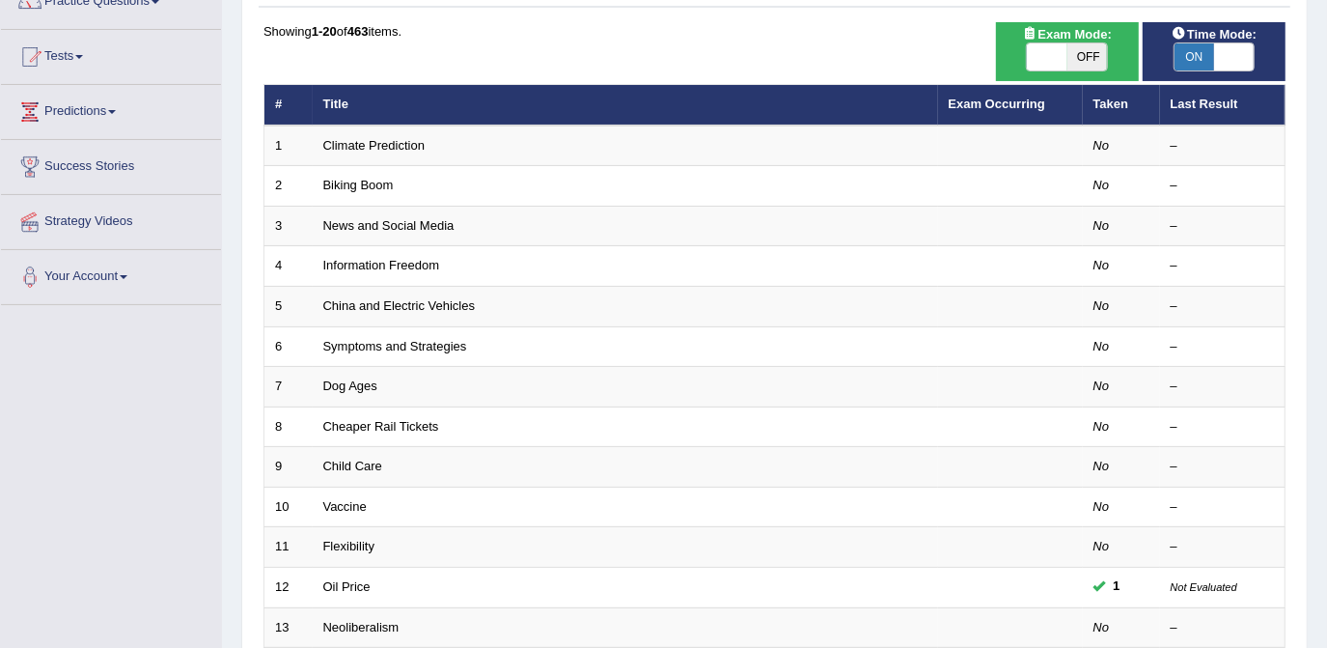
scroll to position [175, 0]
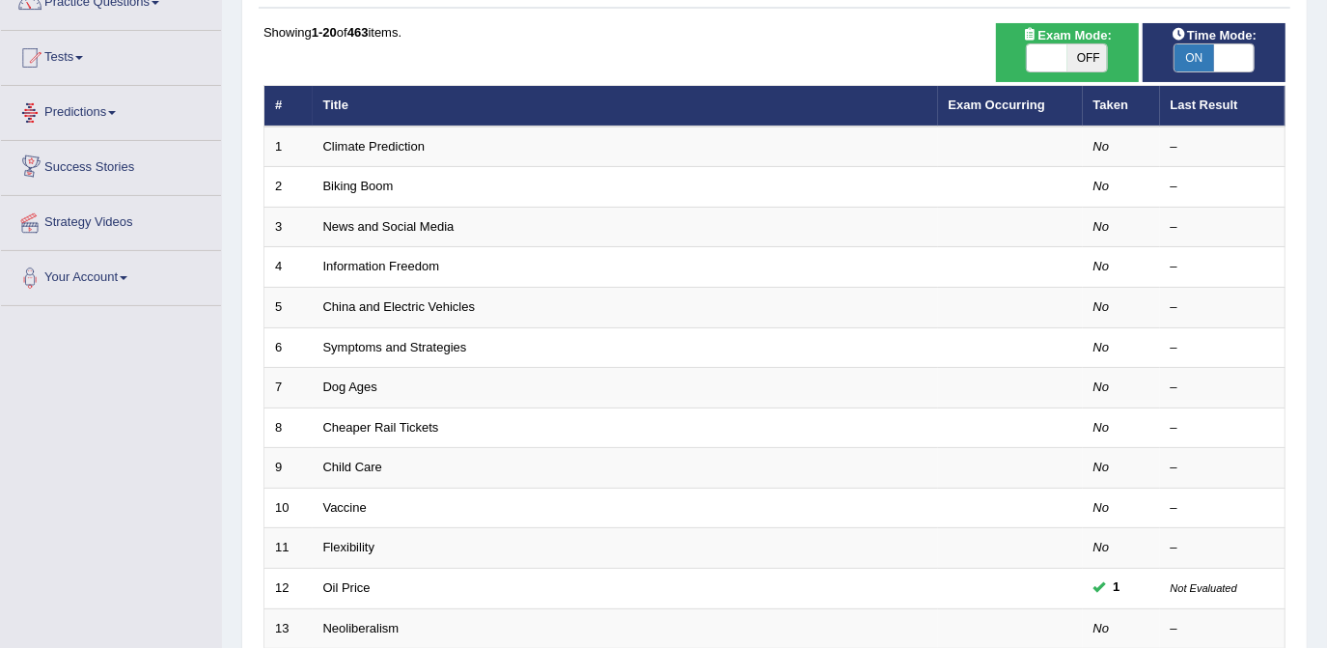
click at [82, 115] on link "Predictions" at bounding box center [111, 110] width 220 height 48
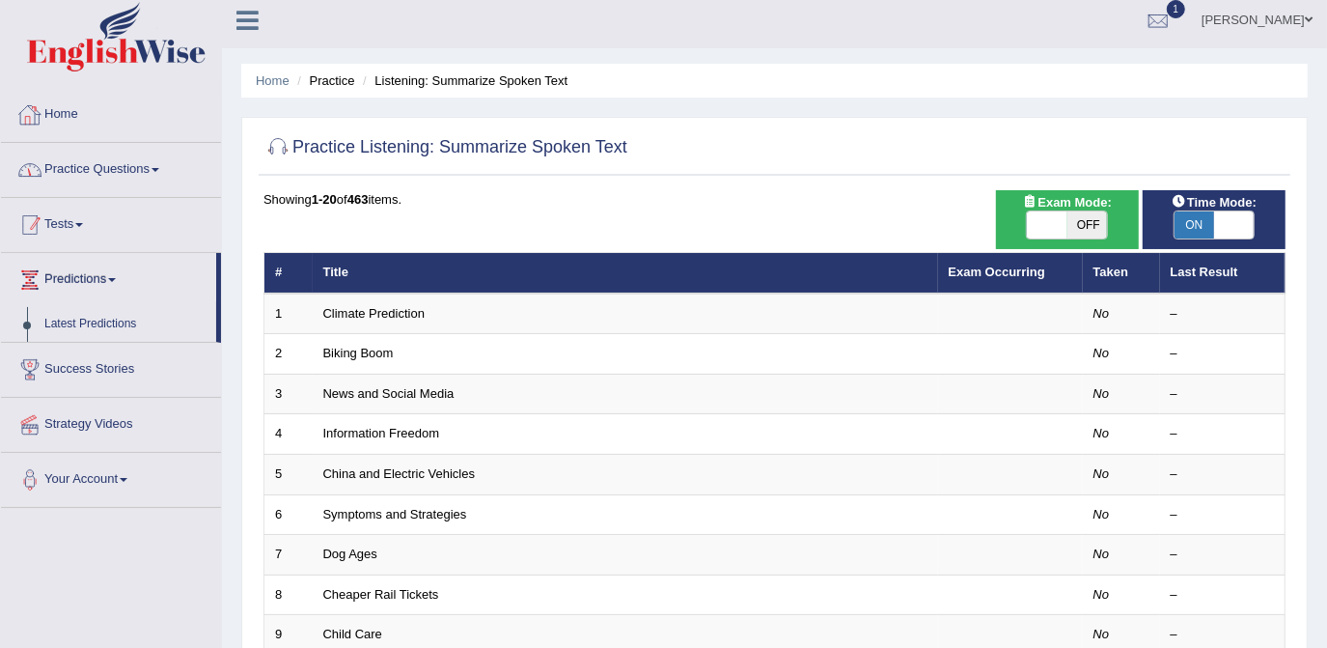
scroll to position [0, 0]
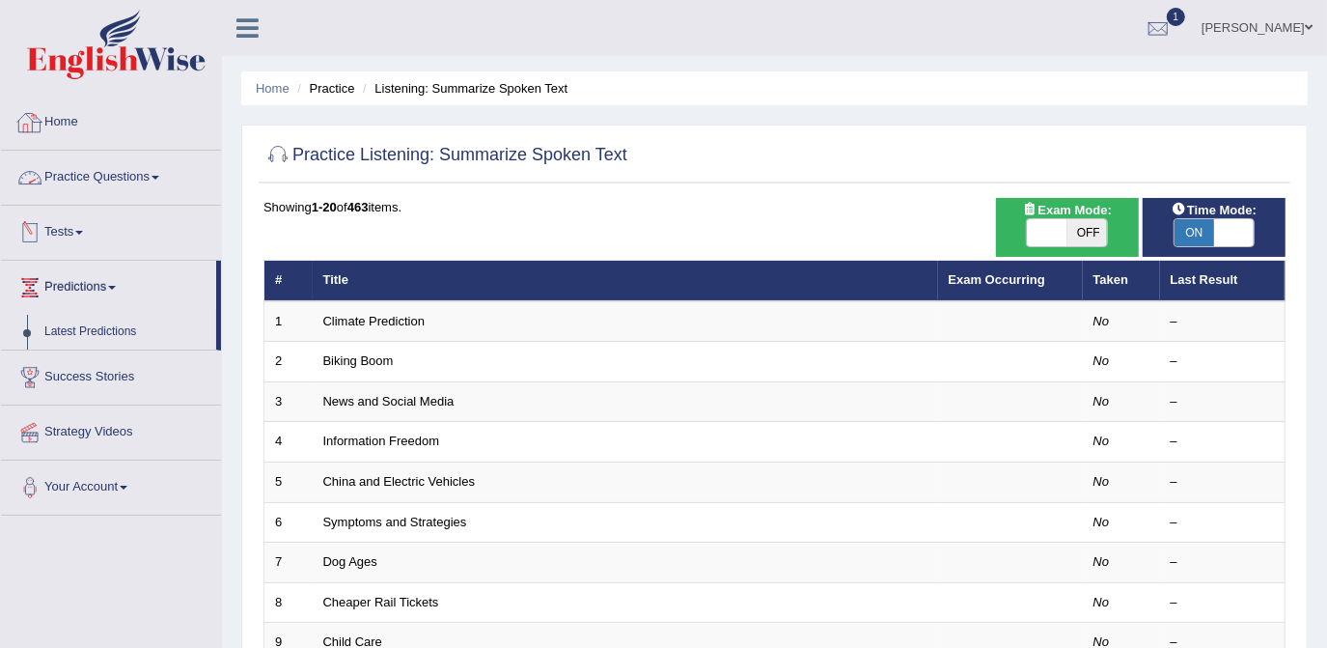
click at [87, 181] on link "Practice Questions" at bounding box center [111, 175] width 220 height 48
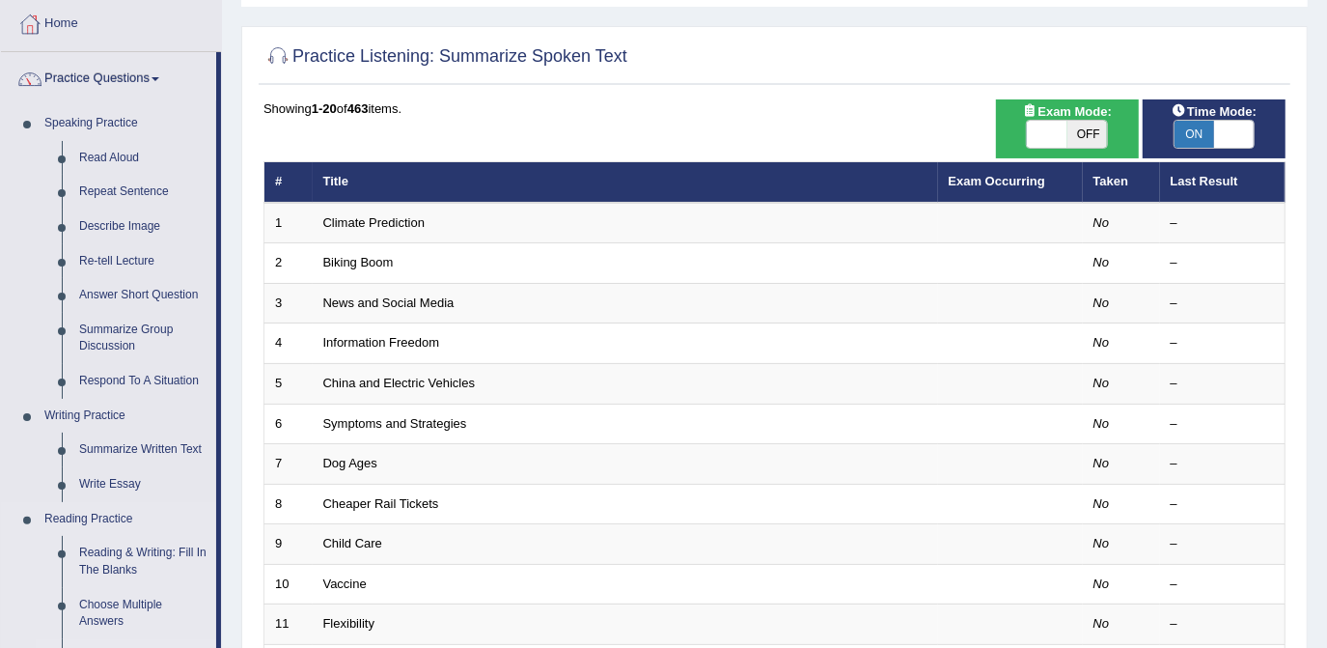
scroll to position [72, 0]
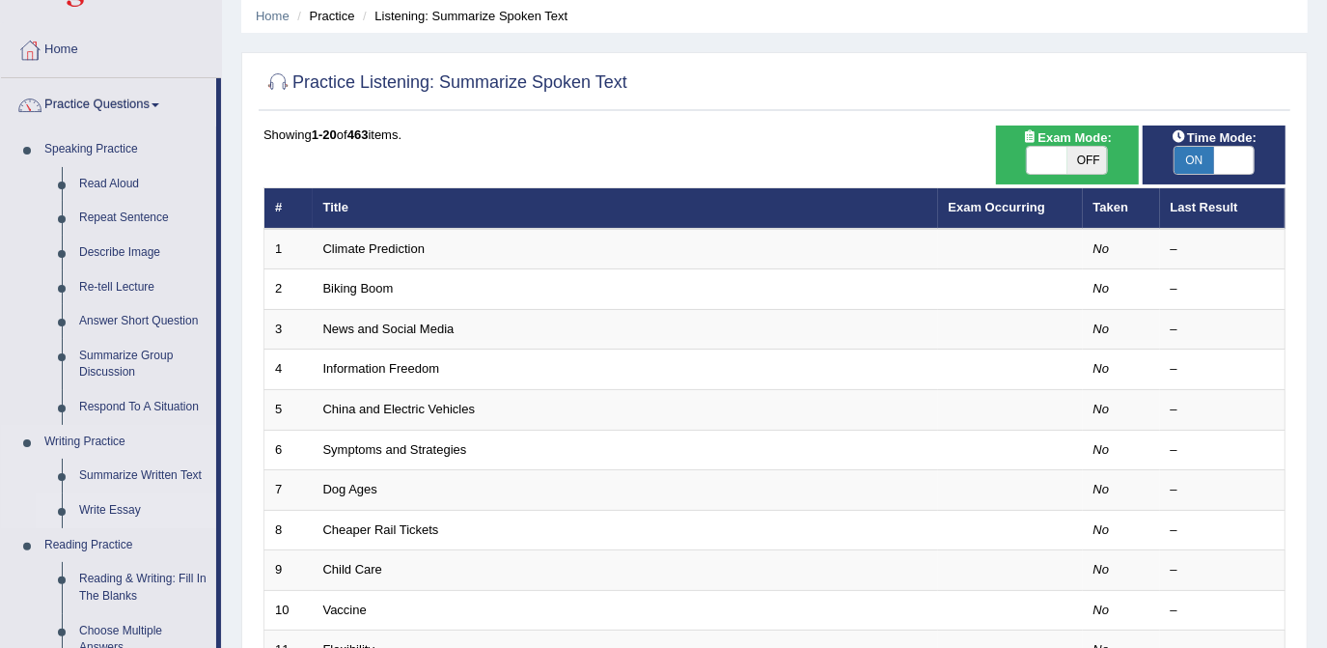
click at [123, 502] on link "Write Essay" at bounding box center [143, 510] width 146 height 35
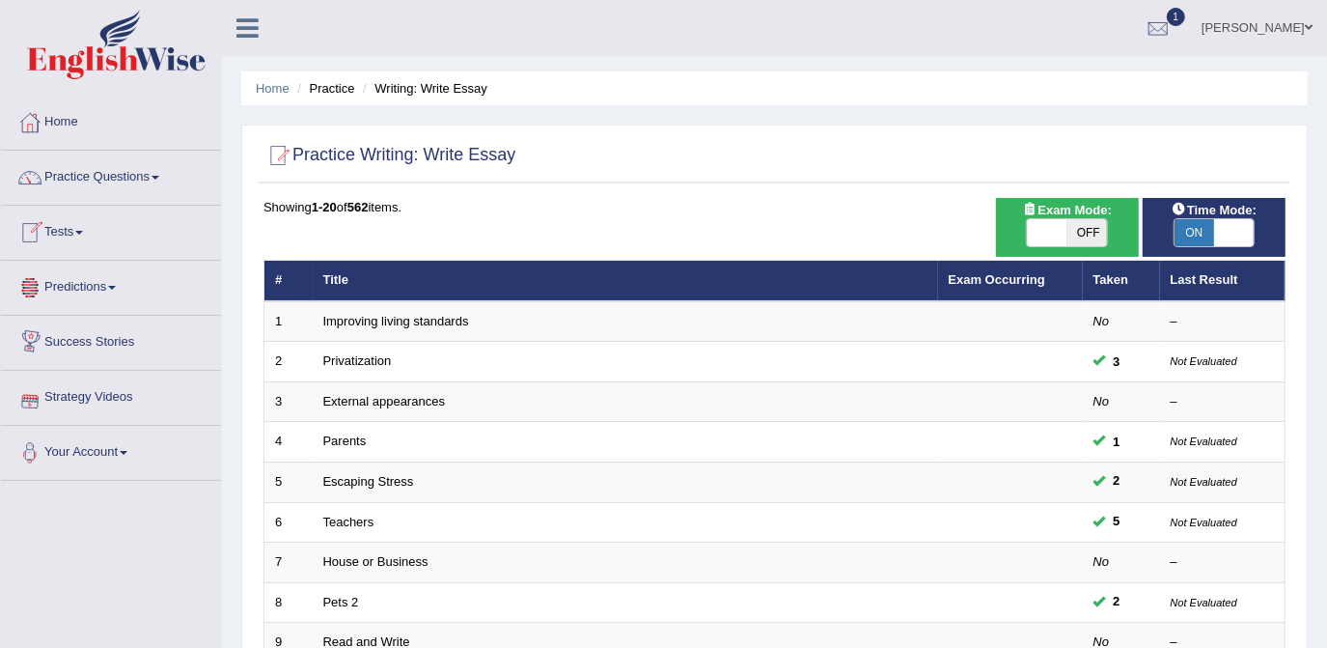
click at [75, 240] on link "Tests" at bounding box center [111, 230] width 220 height 48
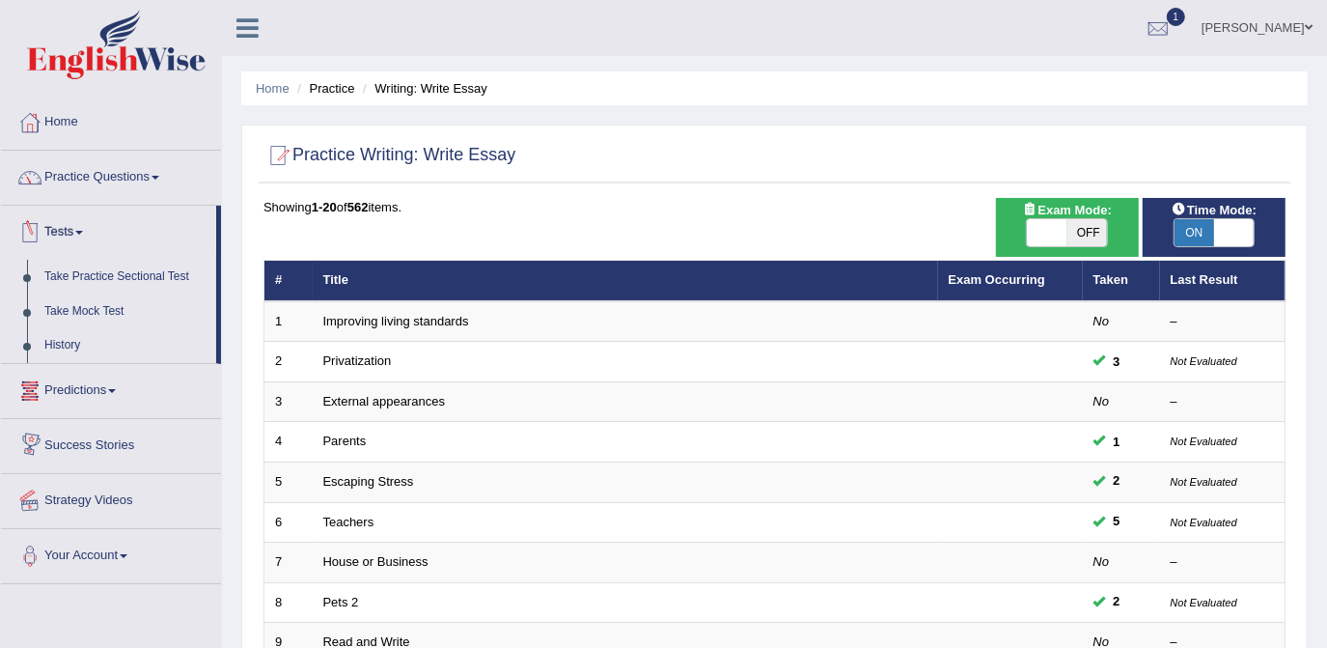
click at [100, 177] on link "Practice Questions" at bounding box center [111, 175] width 220 height 48
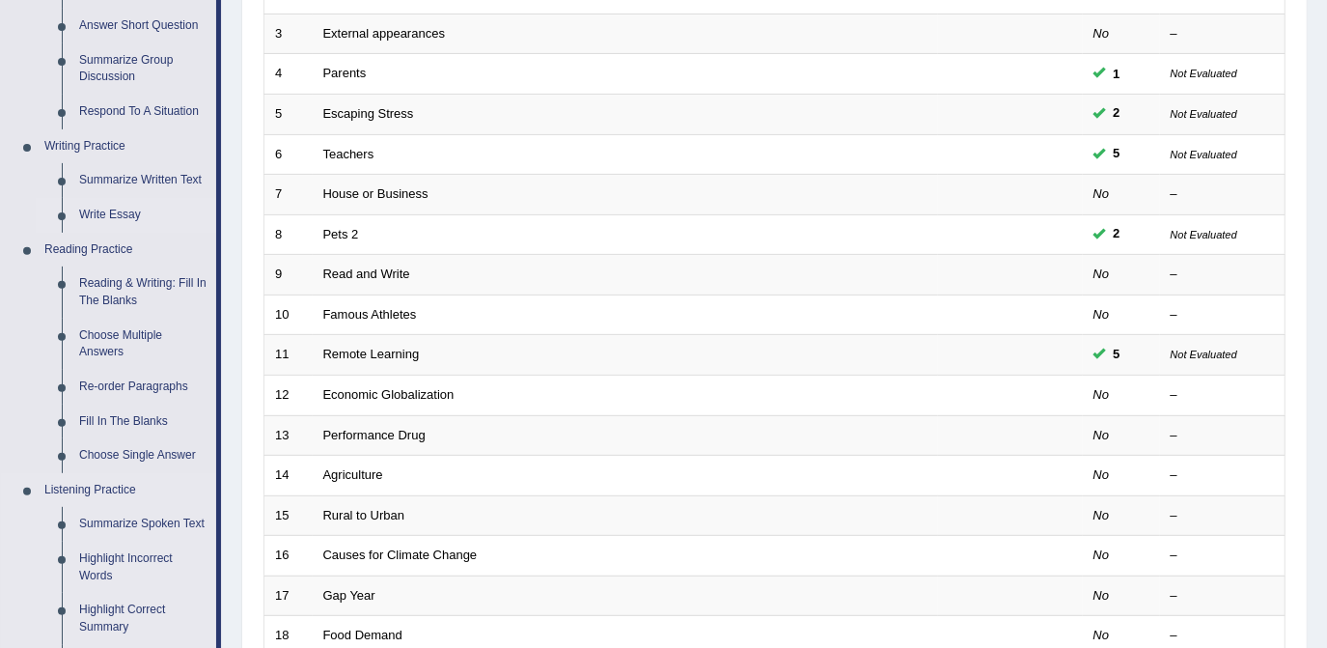
scroll to position [350, 0]
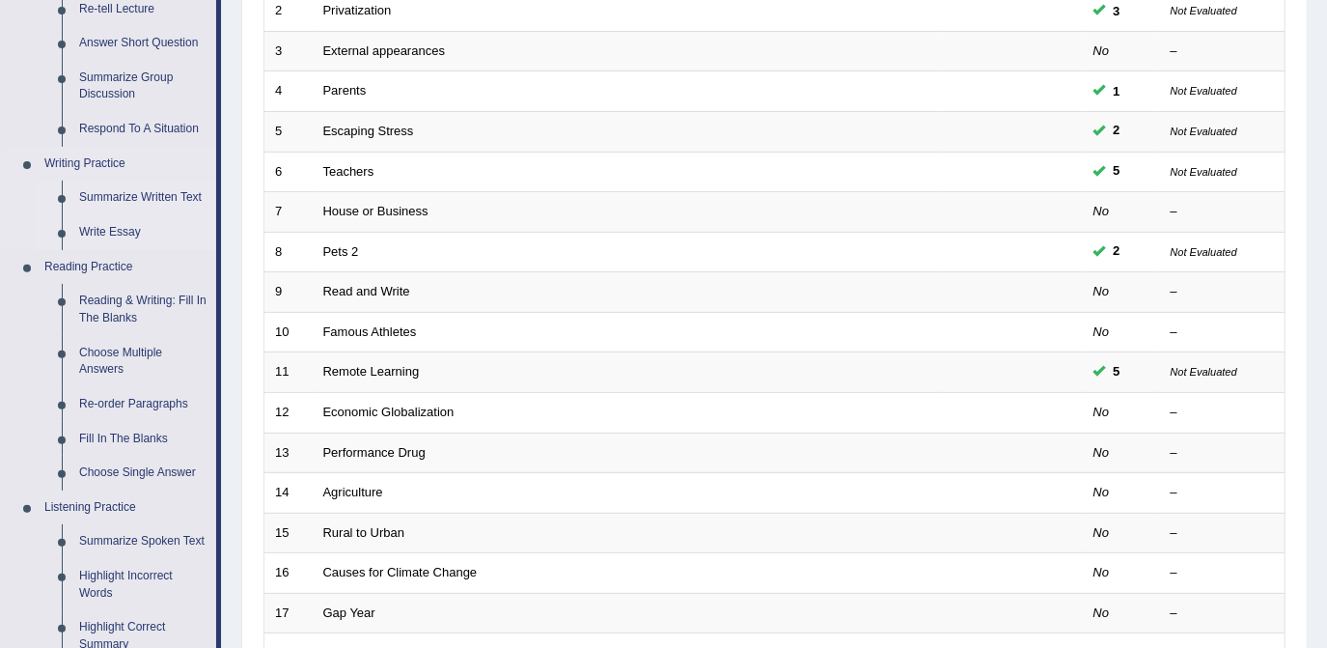
click at [122, 192] on link "Summarize Written Text" at bounding box center [143, 198] width 146 height 35
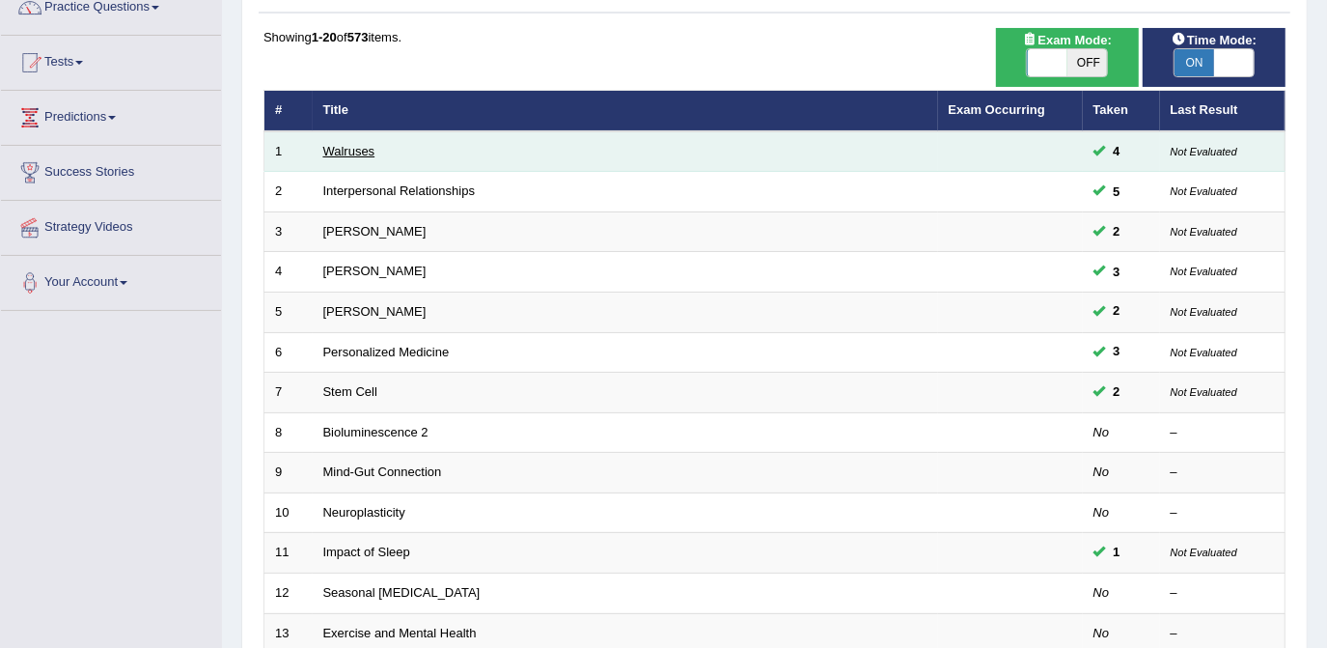
scroll to position [175, 0]
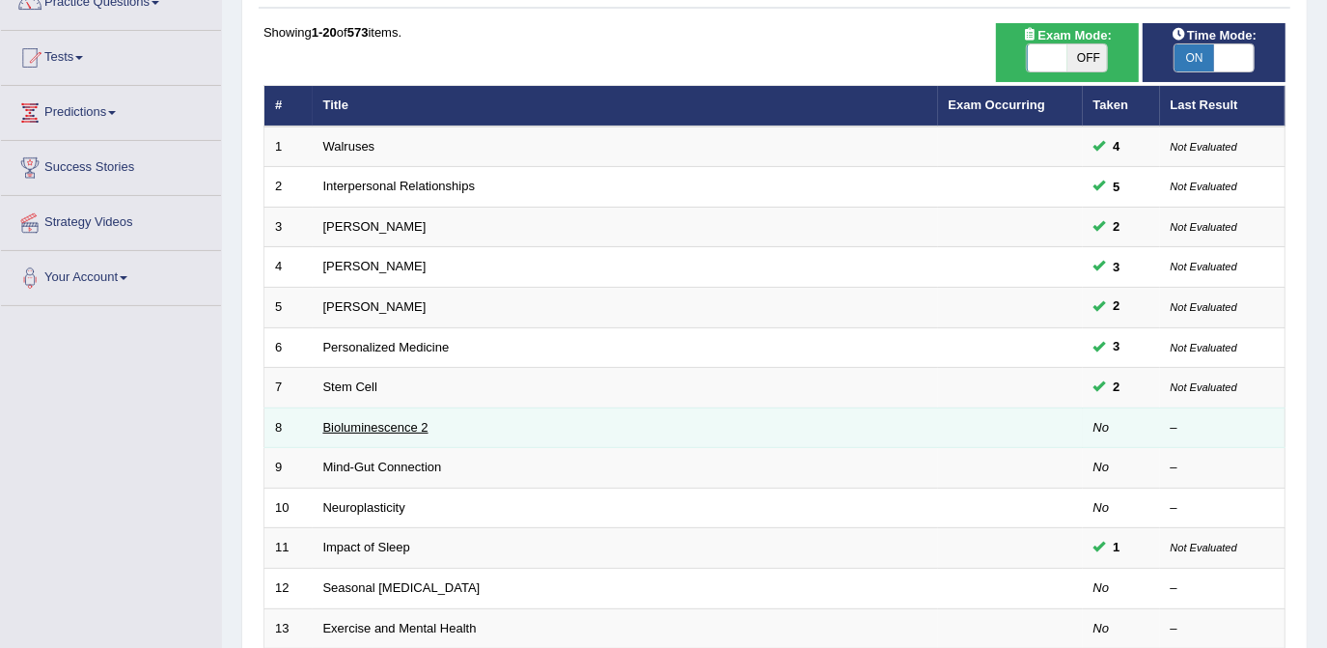
click at [378, 429] on link "Bioluminescence 2" at bounding box center [375, 427] width 105 height 14
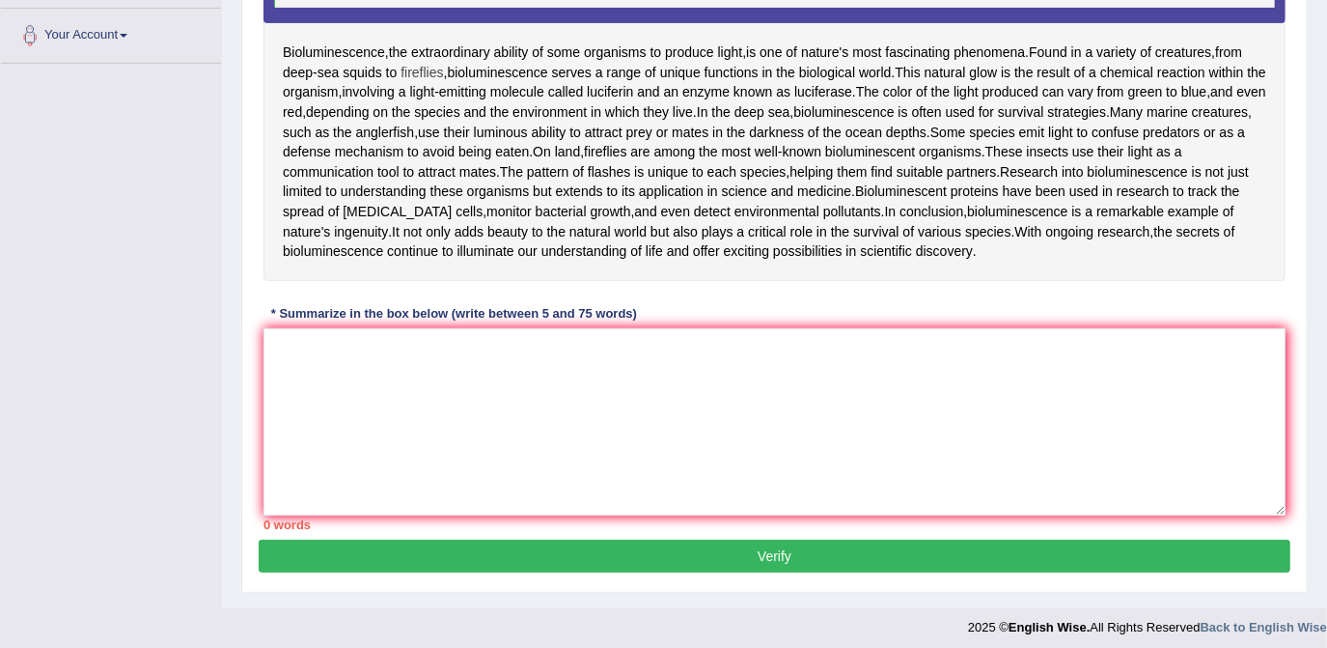
scroll to position [422, 0]
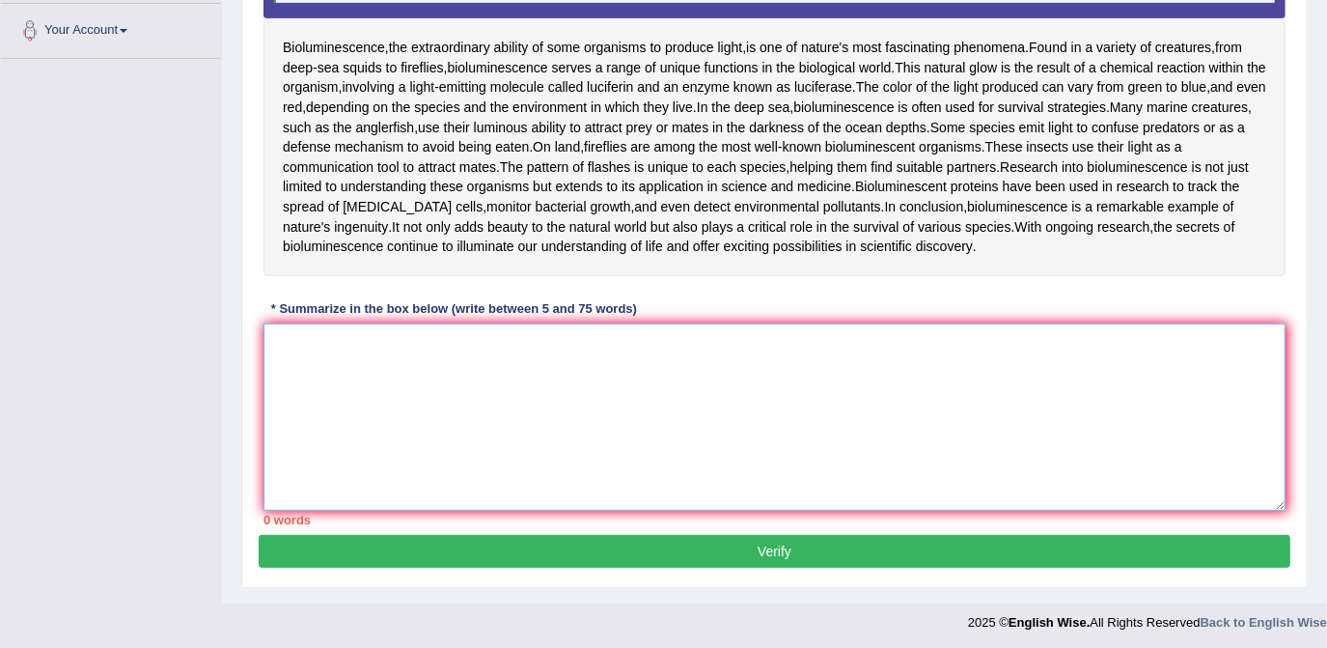
click at [403, 376] on textarea at bounding box center [775, 416] width 1022 height 187
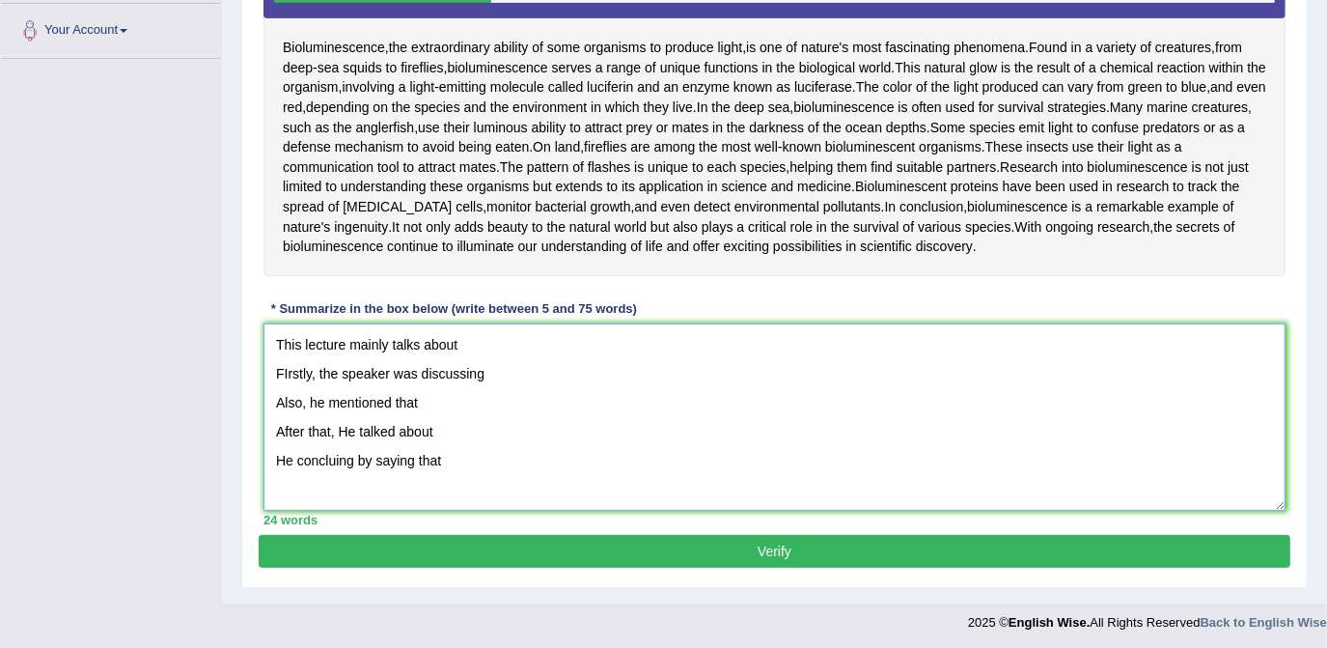
click at [449, 421] on textarea "This lecture mainly talks about FIrstly, the speaker was discussing Also, he me…" at bounding box center [775, 416] width 1022 height 187
drag, startPoint x: 350, startPoint y: 483, endPoint x: 363, endPoint y: 482, distance: 12.6
click at [352, 483] on textarea "This lecture mainly talks about FIrstly, the speaker was discussing Also, he me…" at bounding box center [775, 416] width 1022 height 187
click at [550, 478] on textarea "This lecture mainly talks about FIrstly, the speaker was discussing Also, he me…" at bounding box center [775, 416] width 1022 height 187
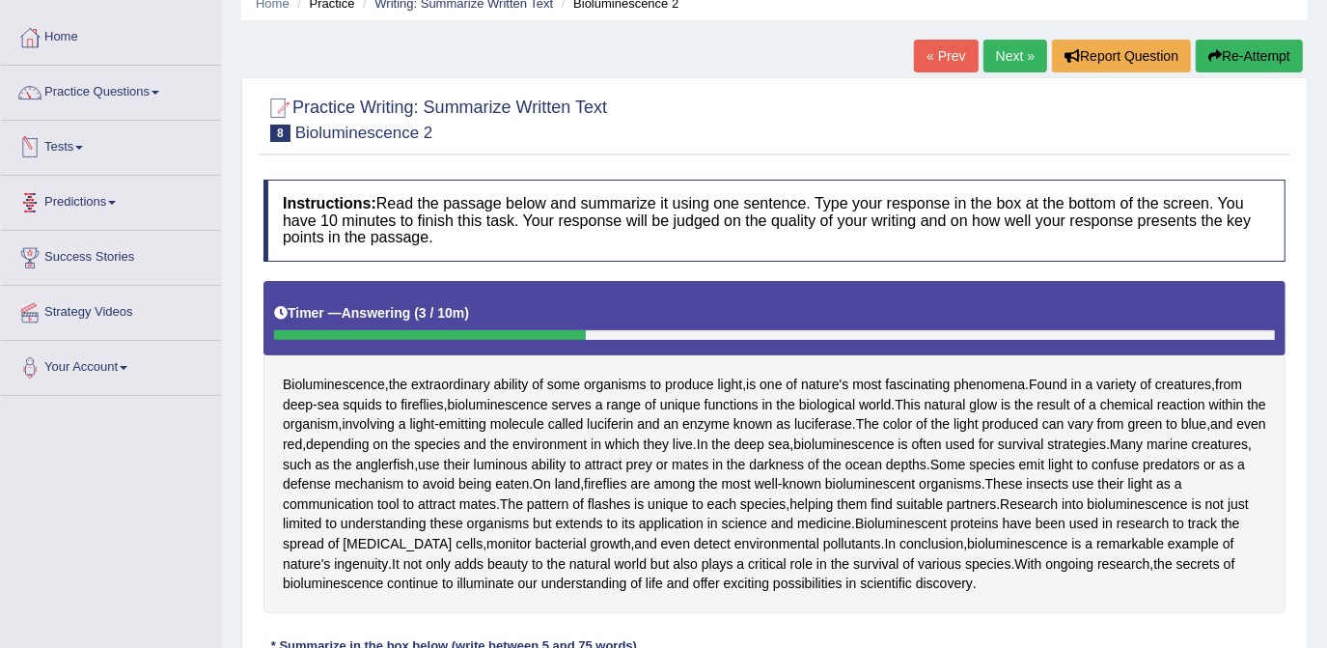
scroll to position [87, 0]
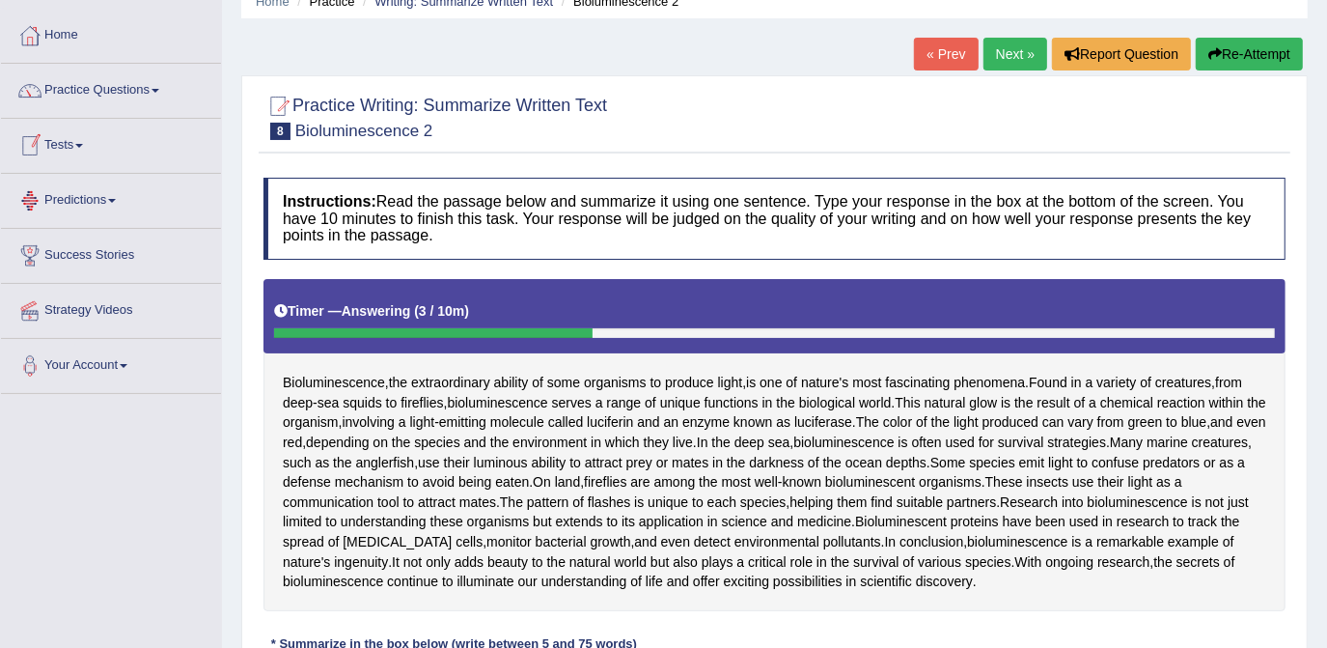
type textarea "This lecture mainly talks about FIrstly, the speaker was discussing Also, he me…"
click at [77, 151] on link "Tests" at bounding box center [111, 143] width 220 height 48
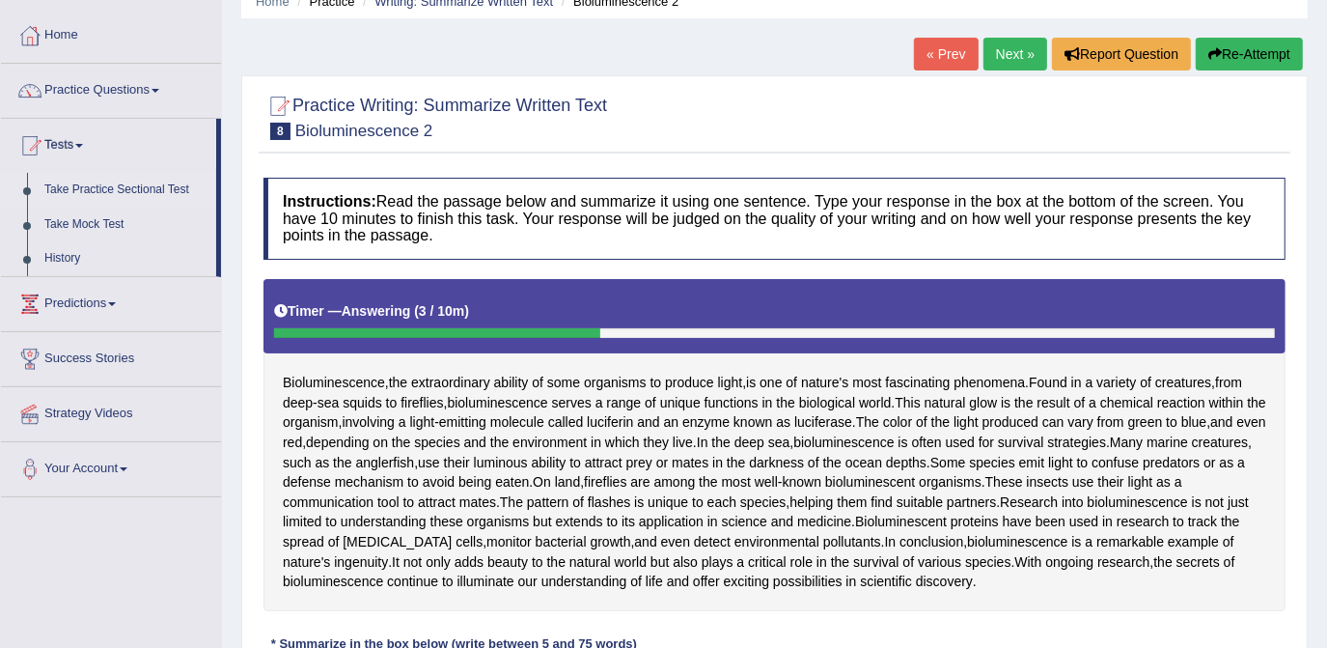
click at [101, 189] on link "Take Practice Sectional Test" at bounding box center [126, 190] width 181 height 35
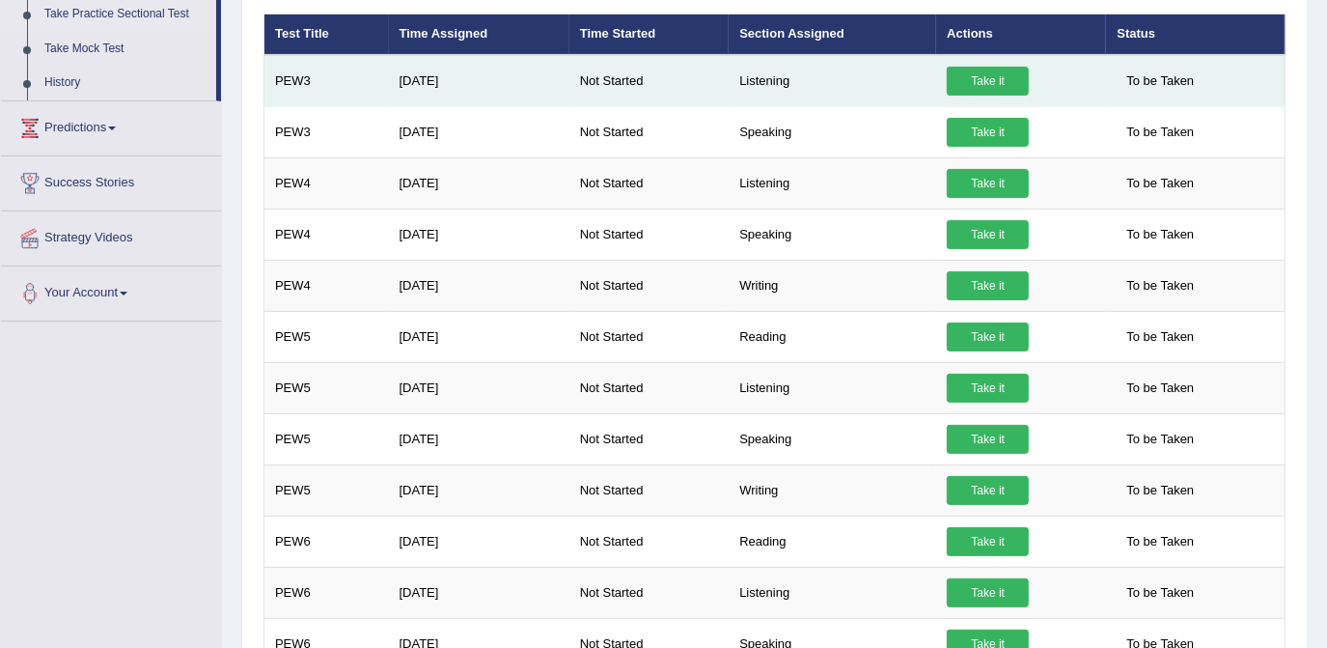
click at [971, 81] on link "Take it" at bounding box center [988, 81] width 82 height 29
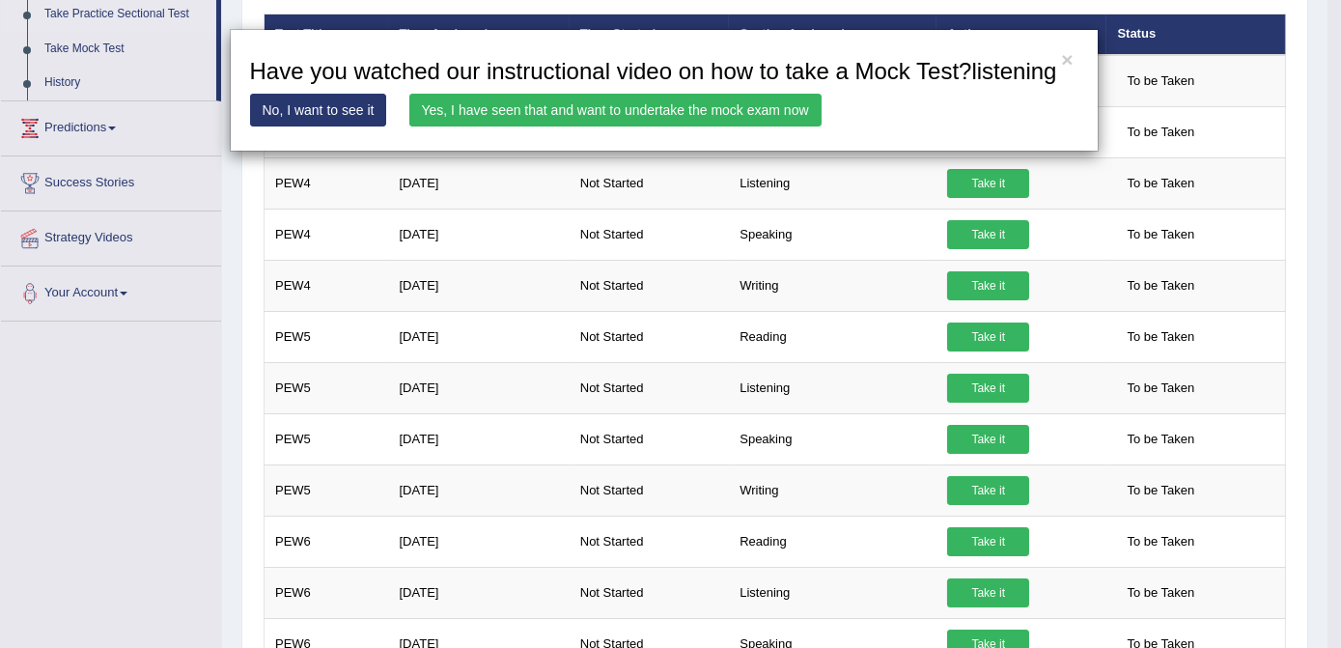
click at [515, 116] on link "Yes, I have seen that and want to undertake the mock exam now" at bounding box center [615, 110] width 412 height 33
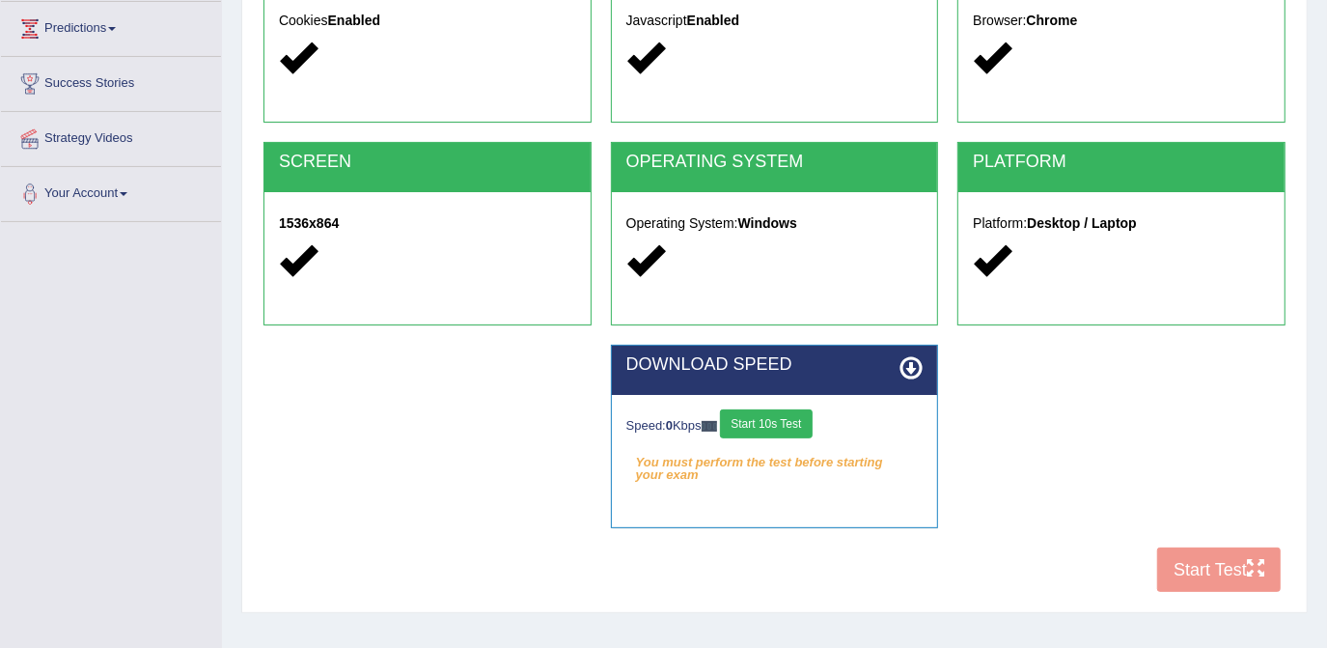
scroll to position [263, 0]
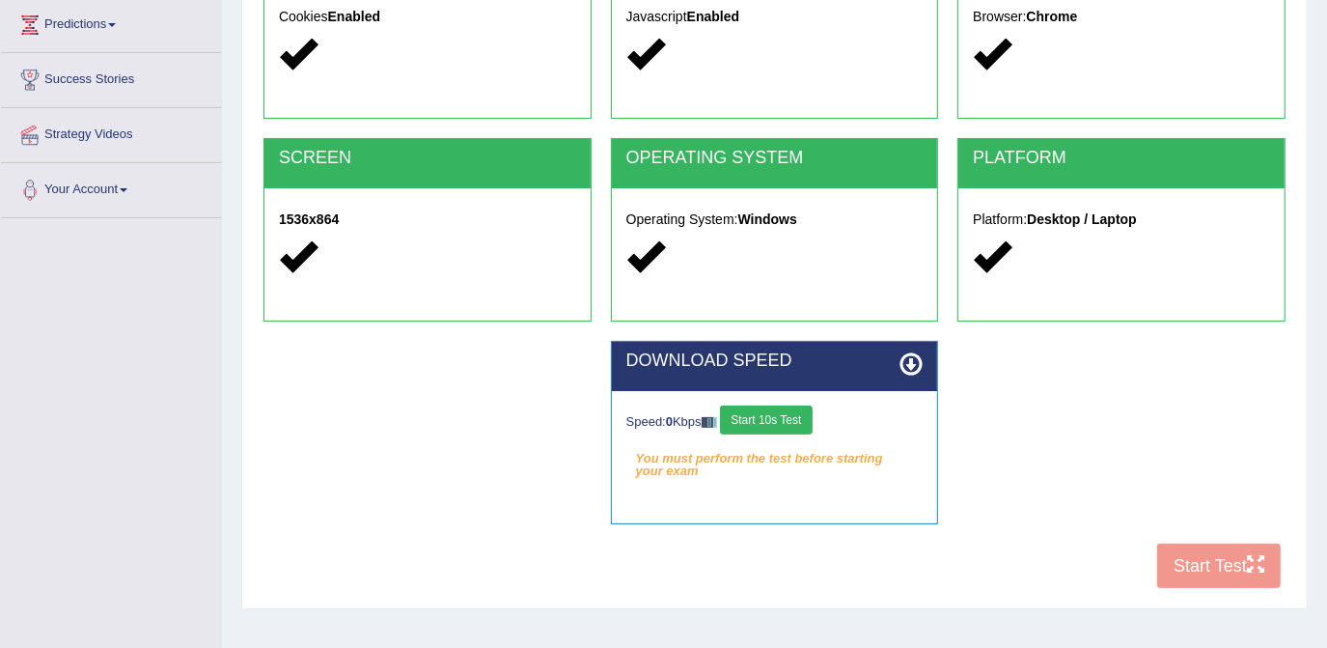
click at [766, 422] on button "Start 10s Test" at bounding box center [766, 419] width 92 height 29
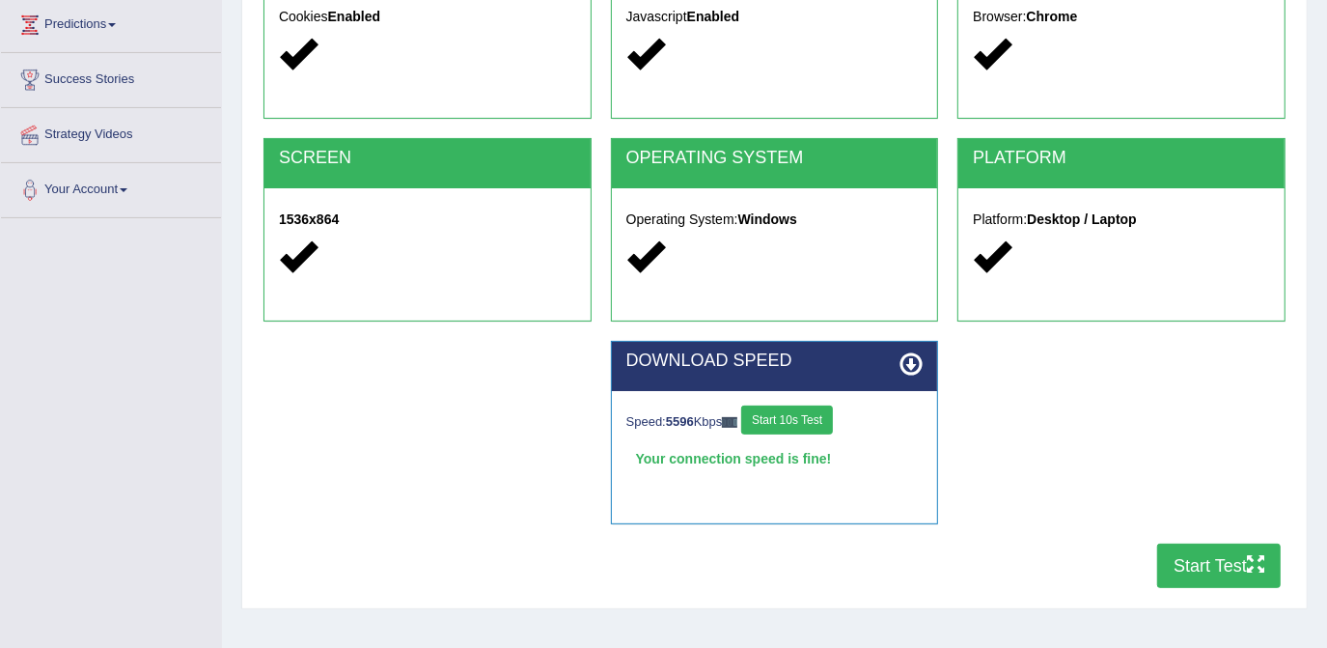
click at [1212, 562] on button "Start Test" at bounding box center [1219, 565] width 124 height 44
